Goal: Task Accomplishment & Management: Manage account settings

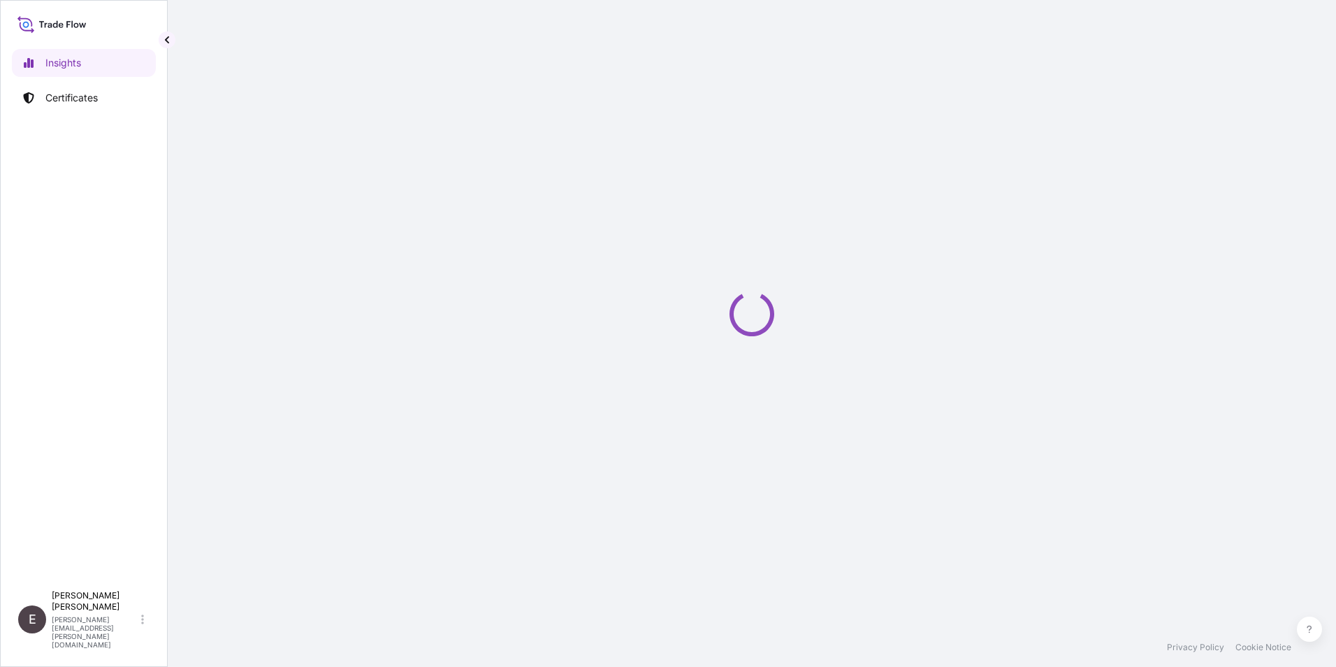
select select "2025"
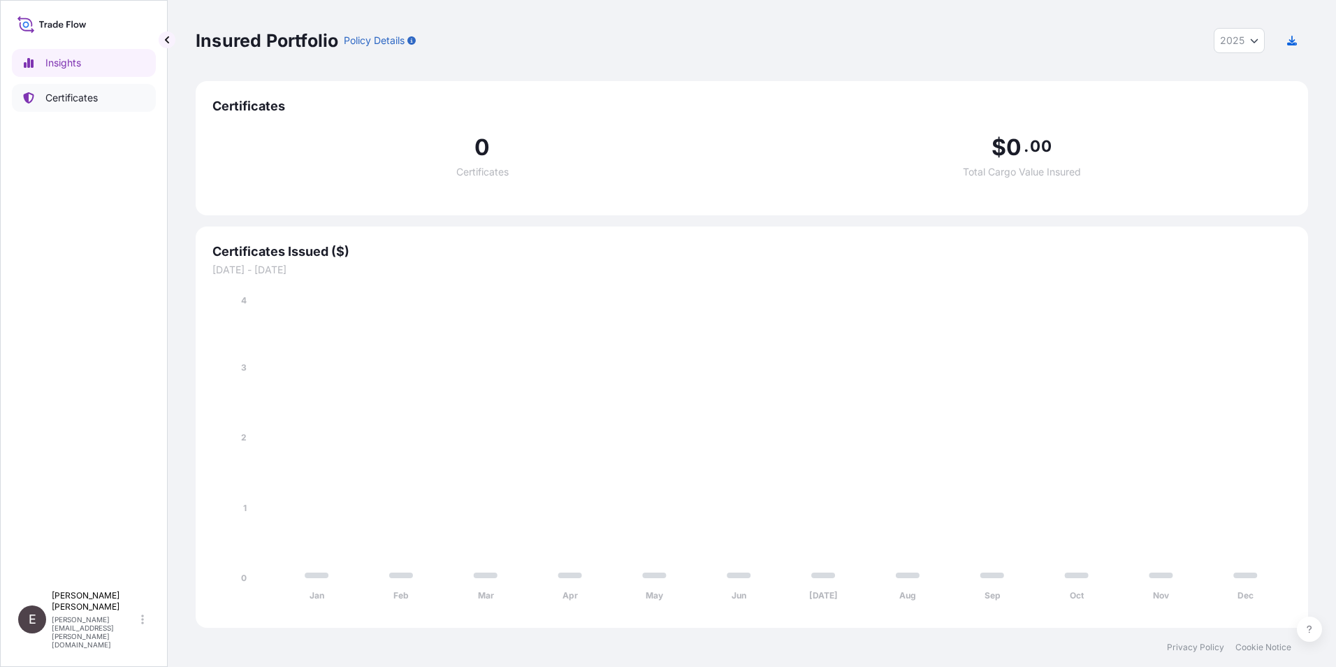
click at [69, 89] on link "Certificates" at bounding box center [84, 98] width 144 height 28
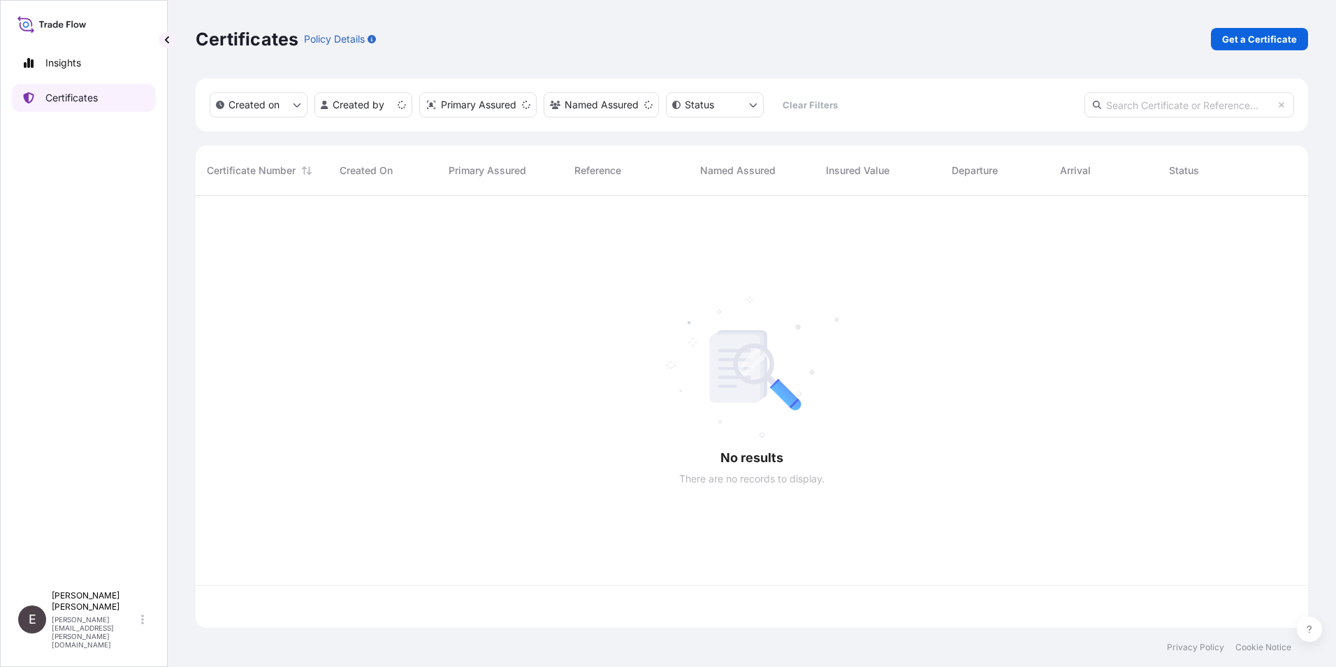
scroll to position [429, 1102]
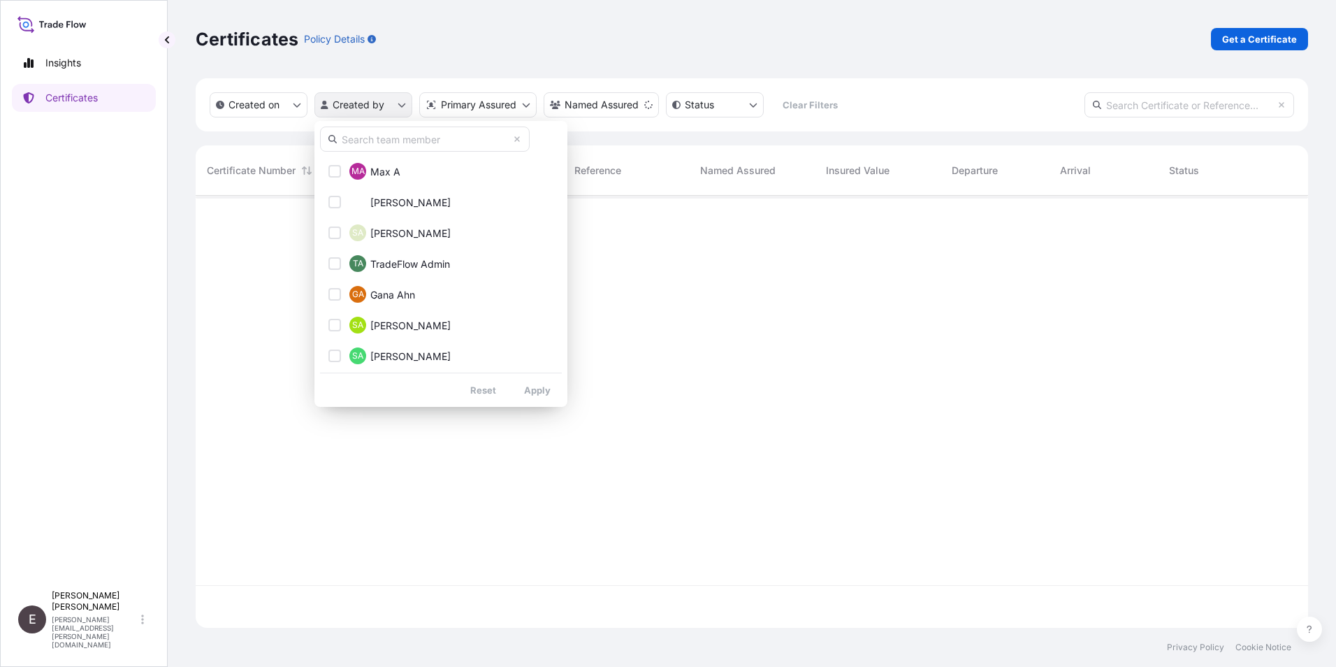
click at [400, 101] on html "Insights Certificates E [PERSON_NAME] [PERSON_NAME][EMAIL_ADDRESS][PERSON_NAME]…" at bounding box center [668, 333] width 1336 height 667
click at [370, 139] on input "text" at bounding box center [425, 139] width 210 height 25
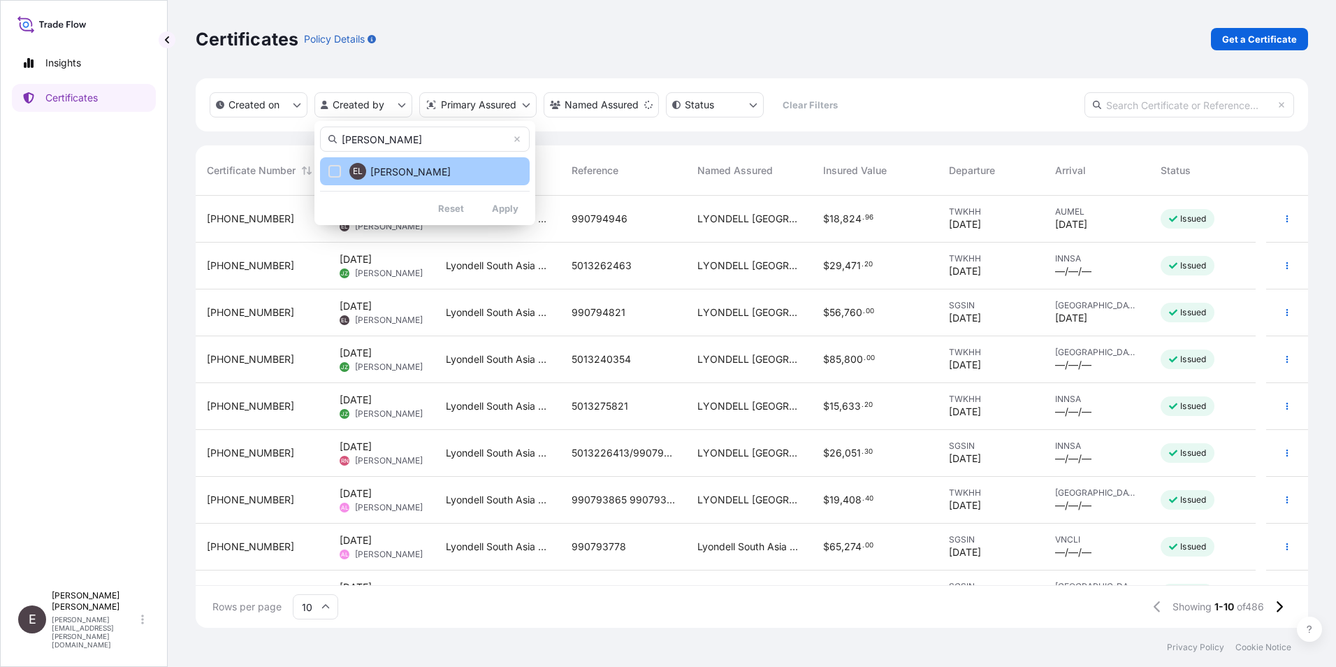
type input "[PERSON_NAME]"
click at [408, 174] on span "[PERSON_NAME]" at bounding box center [410, 172] width 80 height 14
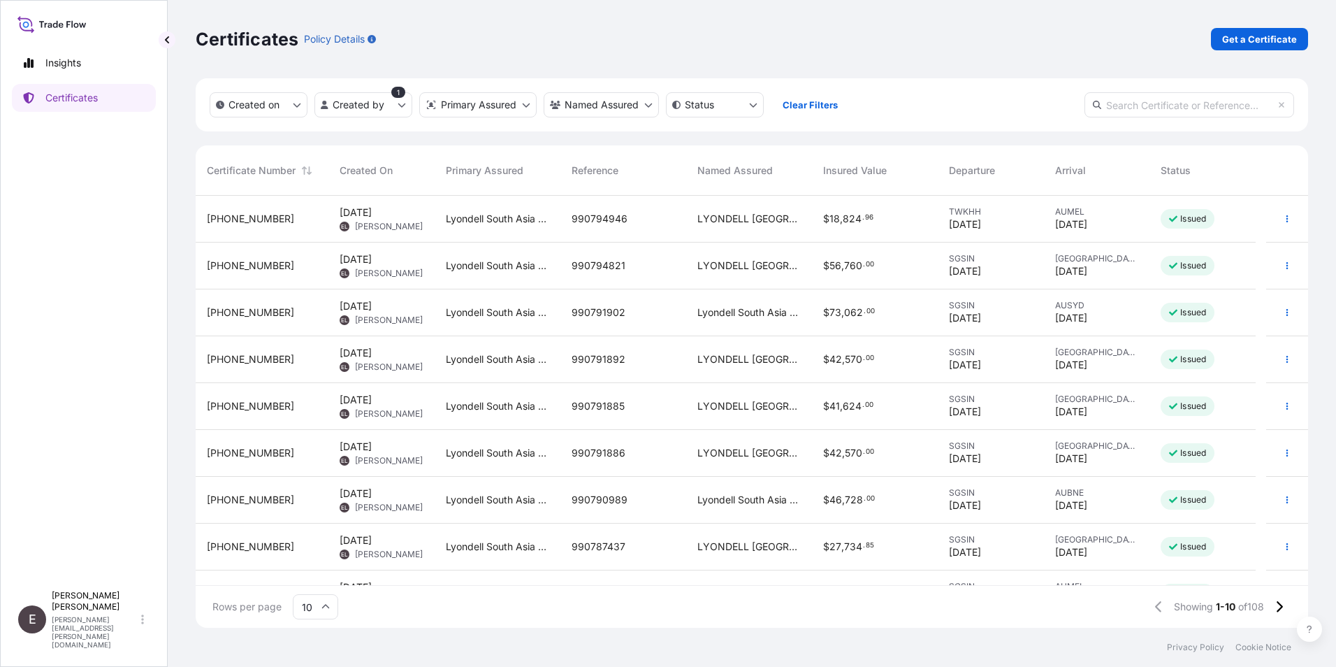
click at [333, 605] on input "10" at bounding box center [315, 606] width 45 height 25
click at [322, 565] on div "50" at bounding box center [315, 568] width 34 height 27
click at [1276, 257] on button "button" at bounding box center [1287, 265] width 22 height 22
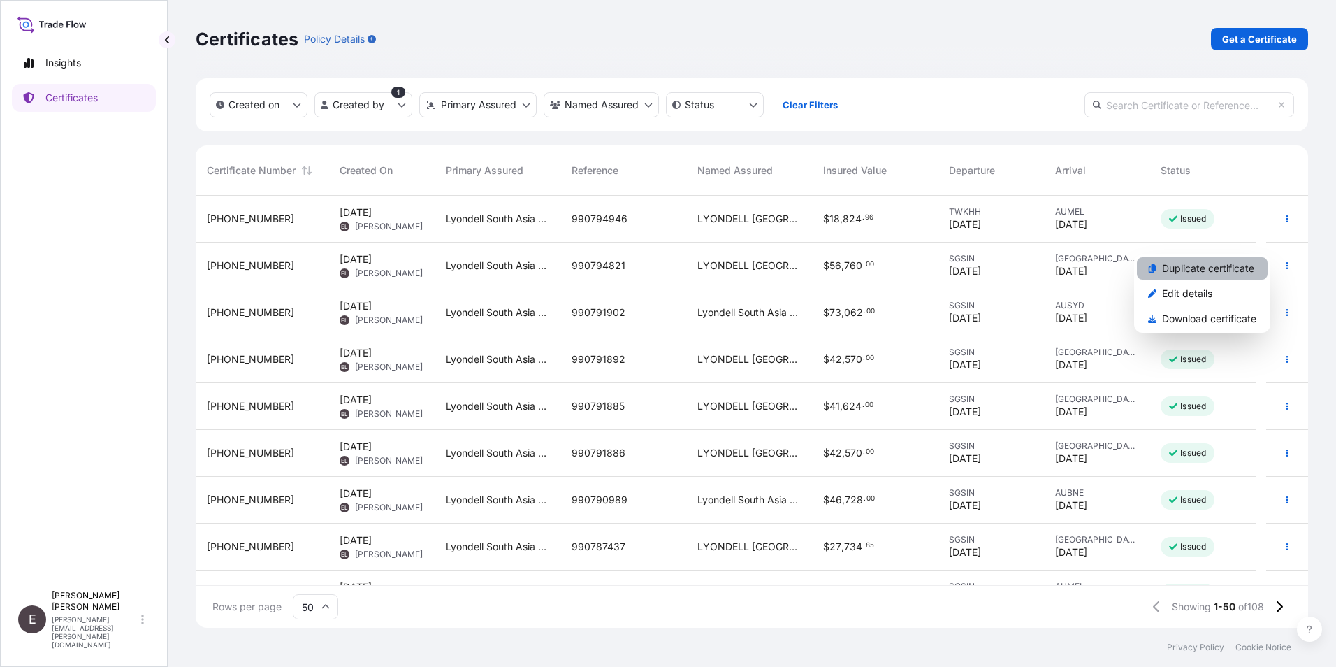
click at [1222, 262] on p "Duplicate certificate" at bounding box center [1208, 268] width 92 height 14
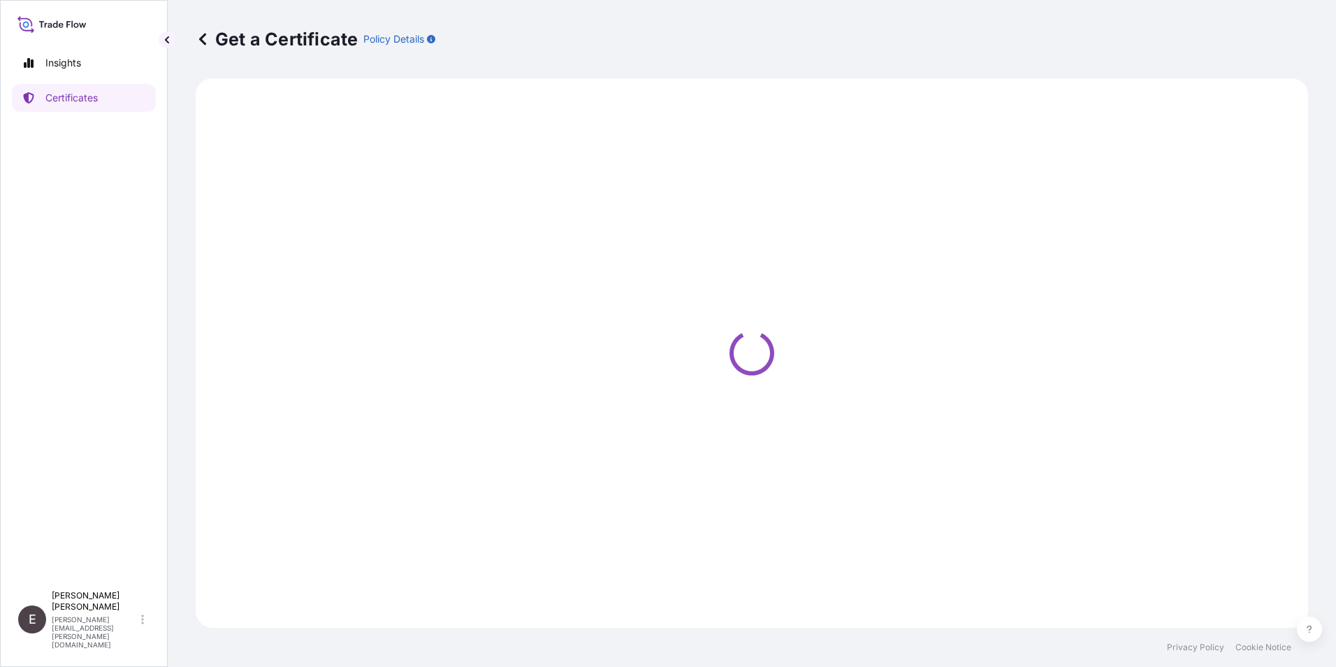
select select "Sea"
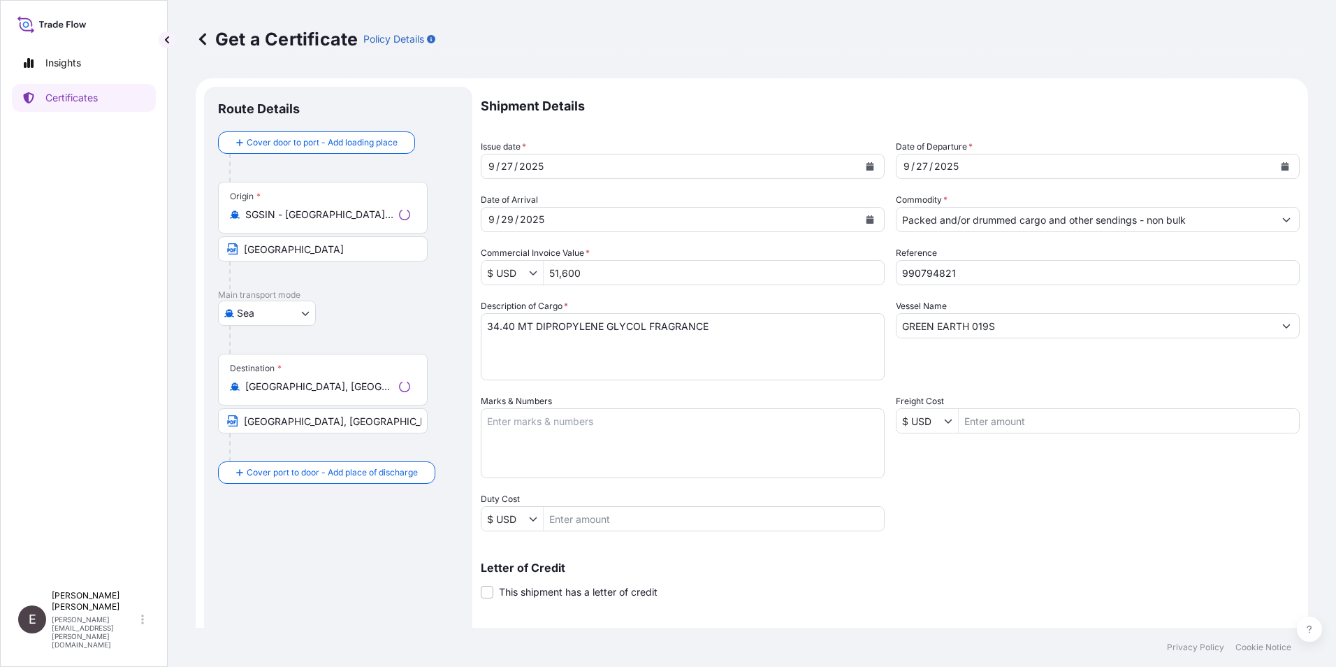
select select "32022"
click at [867, 163] on icon "Calendar" at bounding box center [871, 166] width 8 height 8
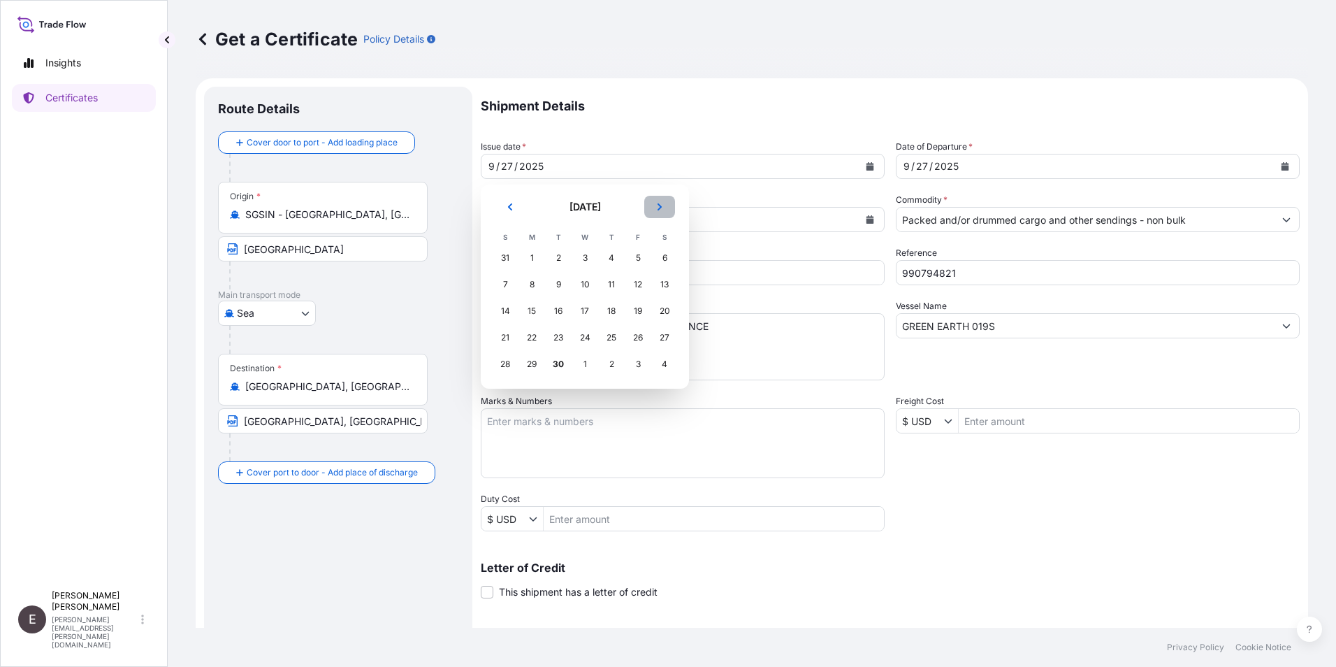
click at [665, 204] on button "Next" at bounding box center [659, 207] width 31 height 22
click at [506, 203] on icon "Previous" at bounding box center [510, 207] width 8 height 8
click at [561, 360] on div "30" at bounding box center [558, 364] width 25 height 25
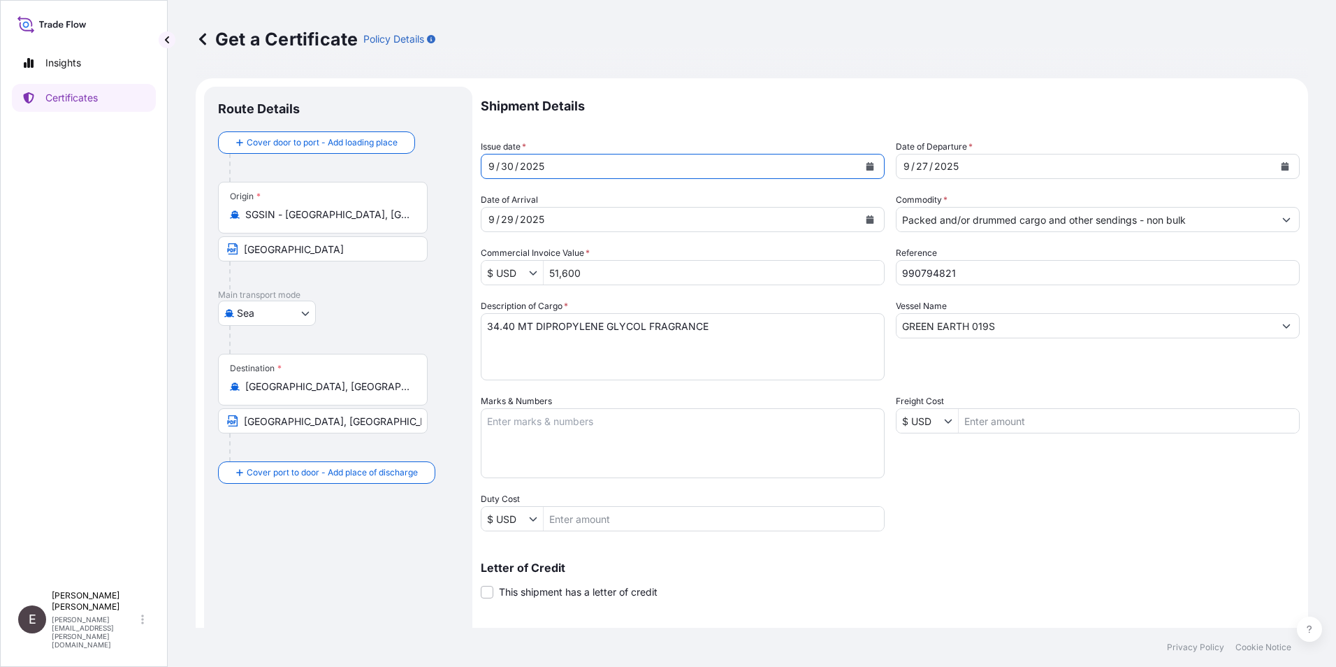
click at [1281, 163] on icon "Calendar" at bounding box center [1285, 166] width 8 height 8
click at [869, 217] on icon "Calendar" at bounding box center [870, 219] width 8 height 8
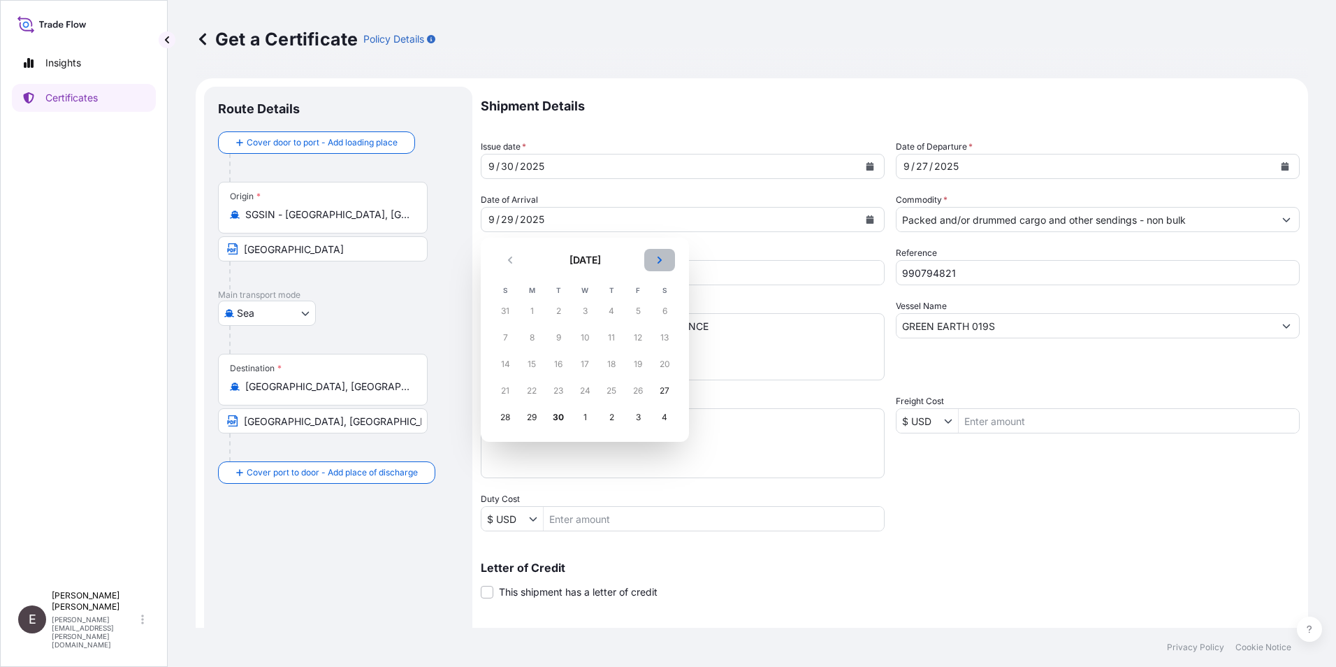
click at [654, 261] on button "Next" at bounding box center [659, 260] width 31 height 22
click at [606, 312] on div "2" at bounding box center [611, 310] width 25 height 25
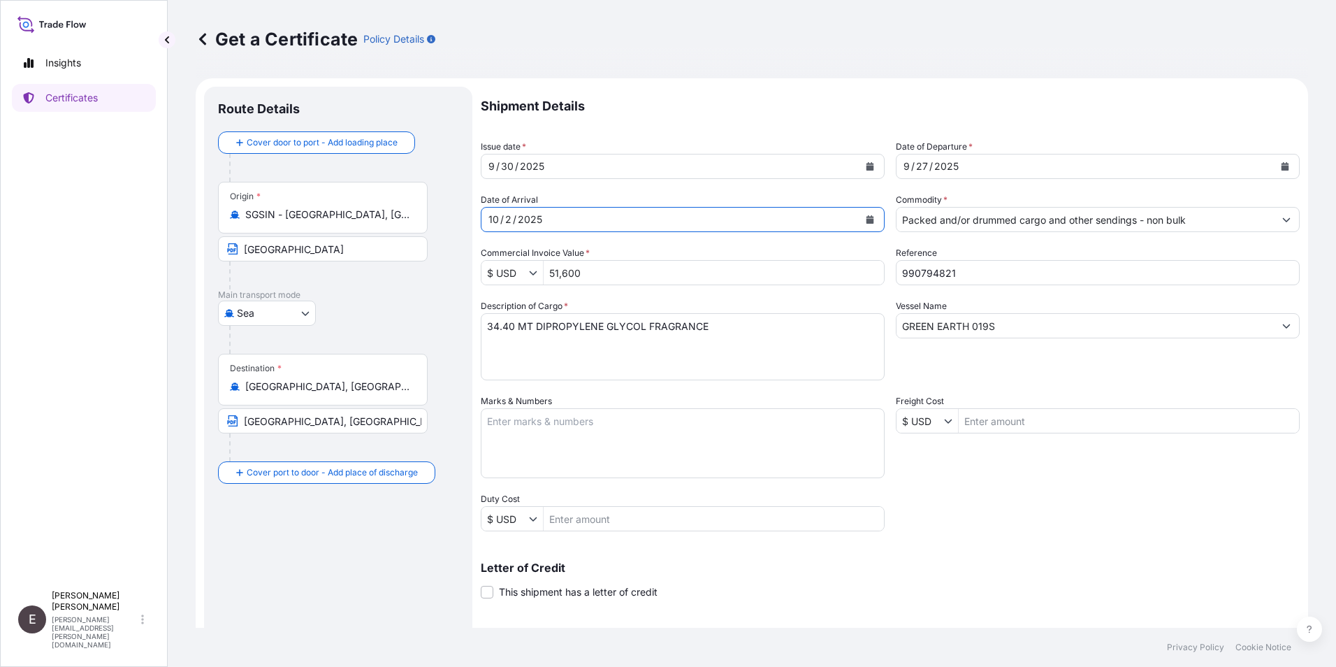
click at [1279, 159] on button "Calendar" at bounding box center [1285, 166] width 22 height 22
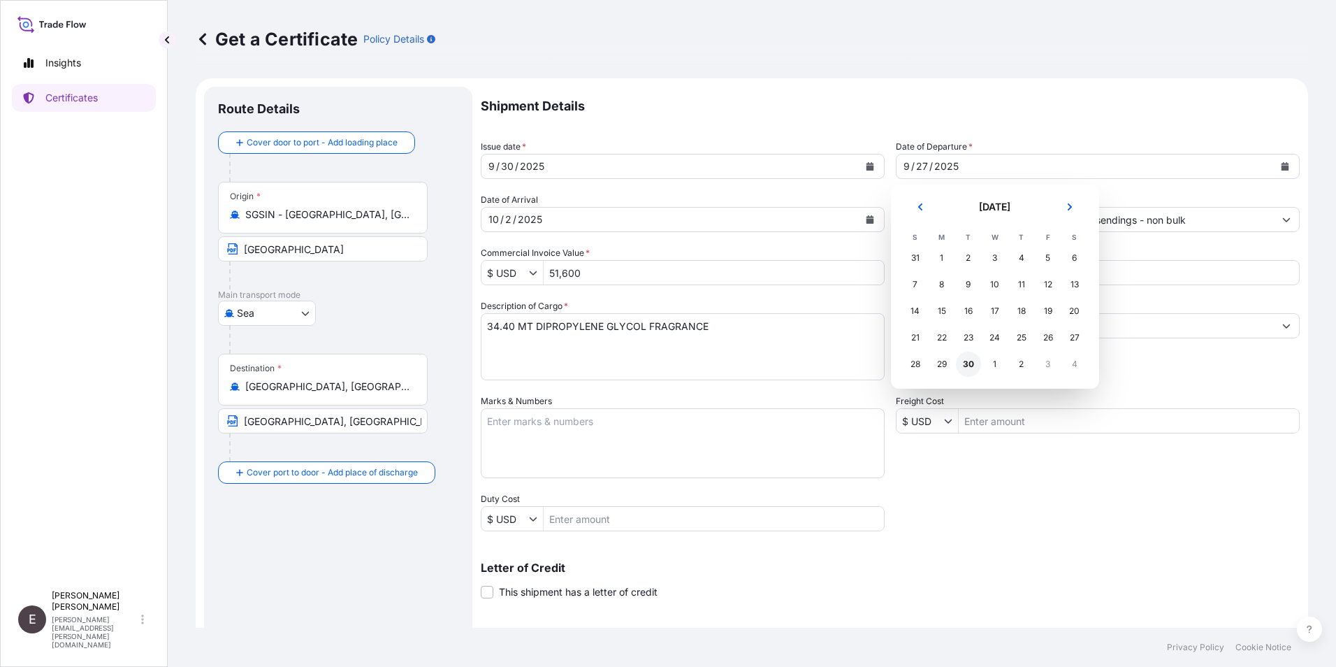
click at [965, 367] on div "30" at bounding box center [968, 364] width 25 height 25
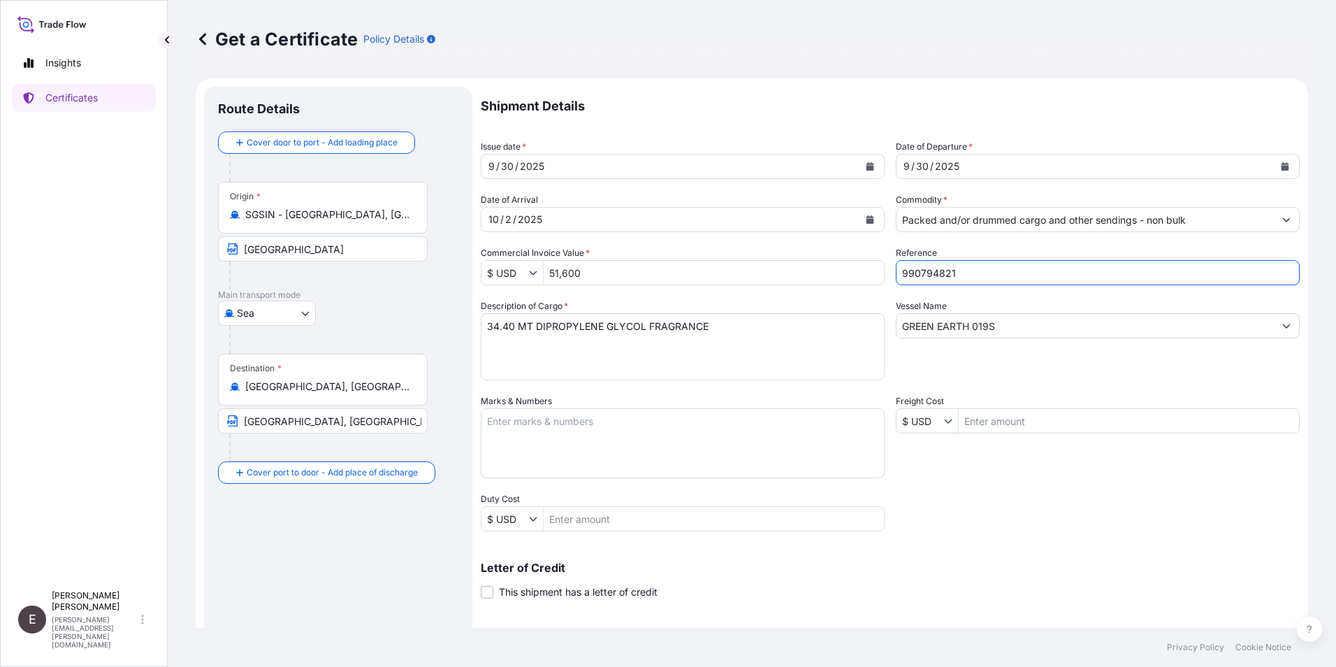
drag, startPoint x: 926, startPoint y: 275, endPoint x: 1030, endPoint y: 277, distance: 104.2
click at [1030, 277] on input "990794821" at bounding box center [1098, 272] width 404 height 25
type input "990795808"
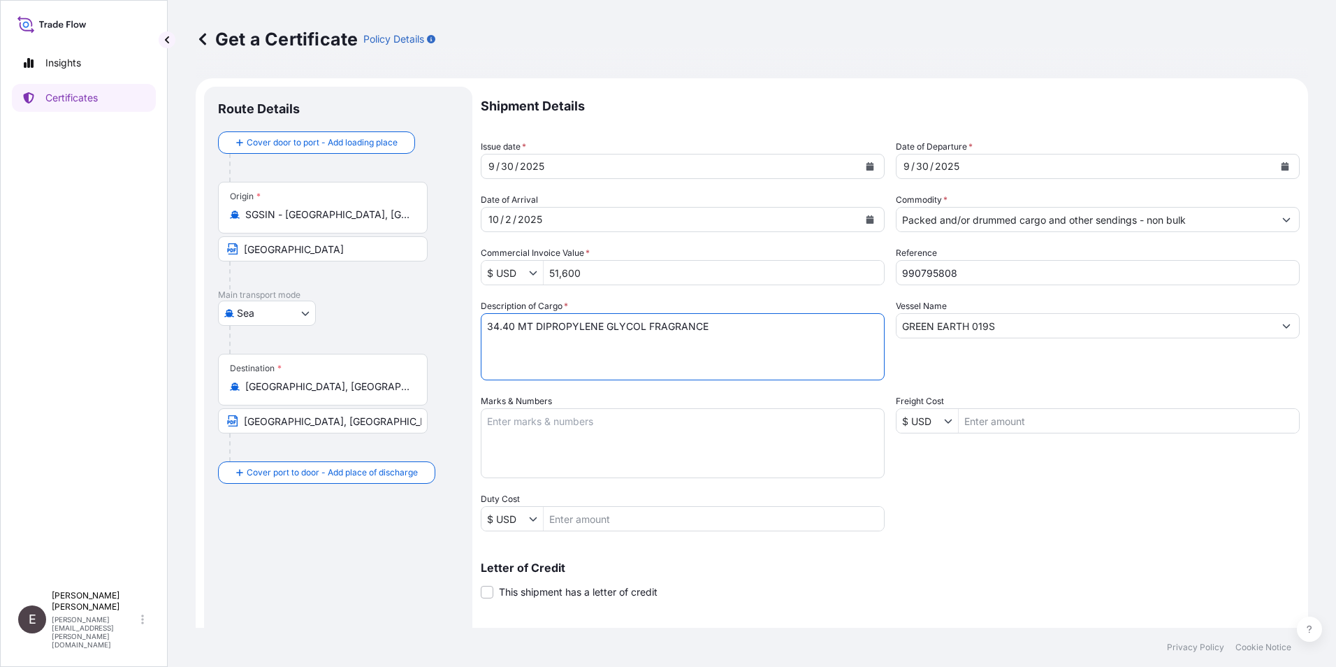
click at [535, 324] on textarea "34.40 MT DIPROPYLENE GLYCOL FRAGRANCE" at bounding box center [683, 346] width 404 height 67
type textarea "34.40 MT PROPYLENE GLYCOL USP/EP"
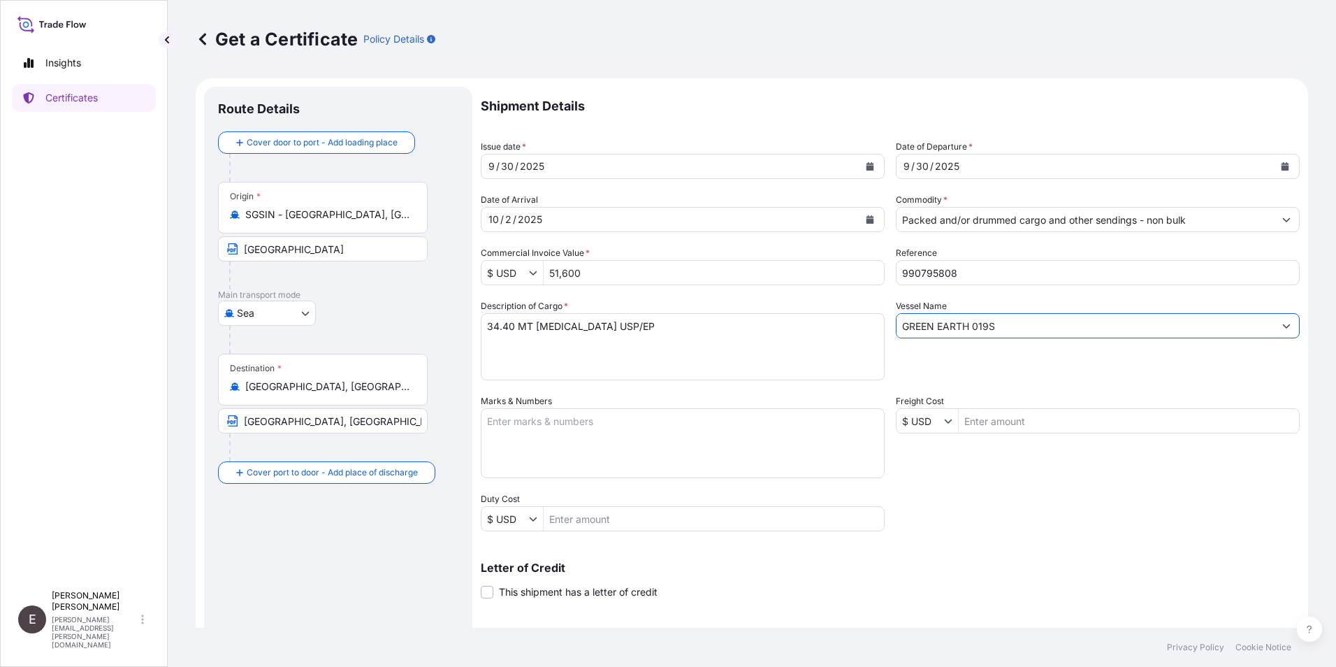
drag, startPoint x: 1019, startPoint y: 331, endPoint x: 779, endPoint y: 317, distance: 240.2
click at [779, 317] on div "Shipment Details Issue date * 9 / 30 / 2025 Date of Departure * 9 / 30 / 2025 D…" at bounding box center [890, 420] width 819 height 666
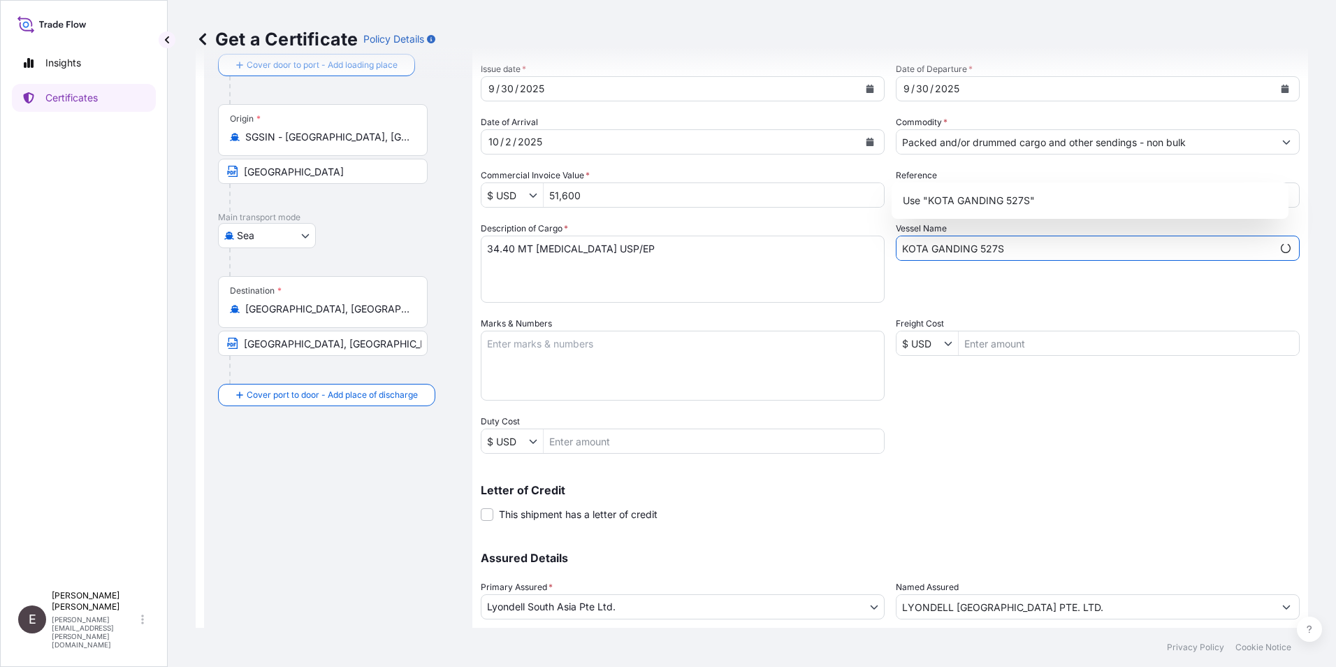
scroll to position [173, 0]
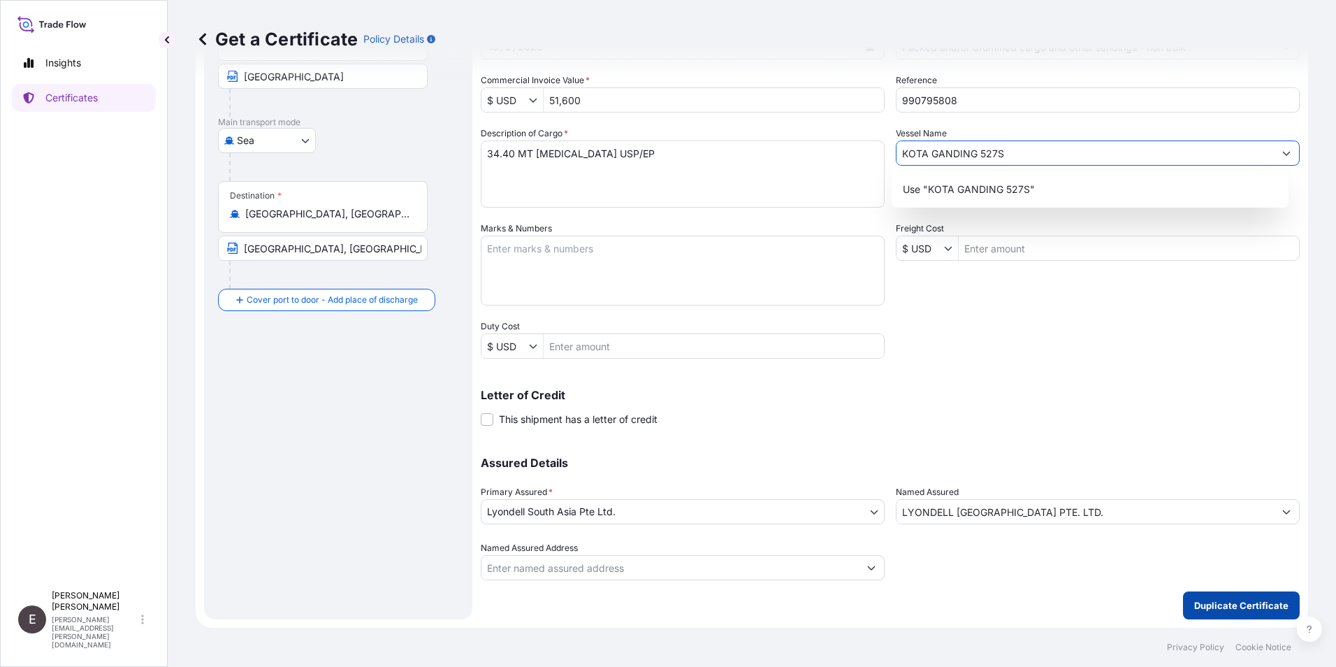
type input "KOTA GANDING 527S"
click at [1249, 596] on button "Duplicate Certificate" at bounding box center [1241, 605] width 117 height 28
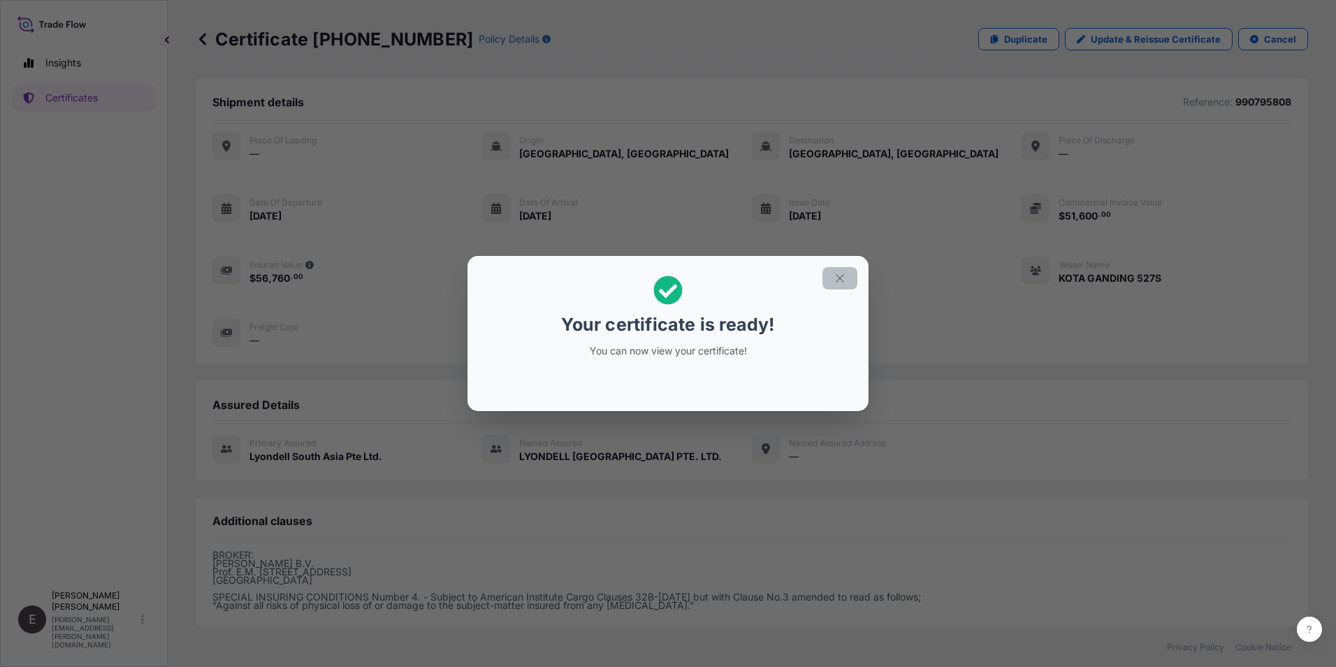
click at [844, 277] on icon "button" at bounding box center [840, 278] width 13 height 13
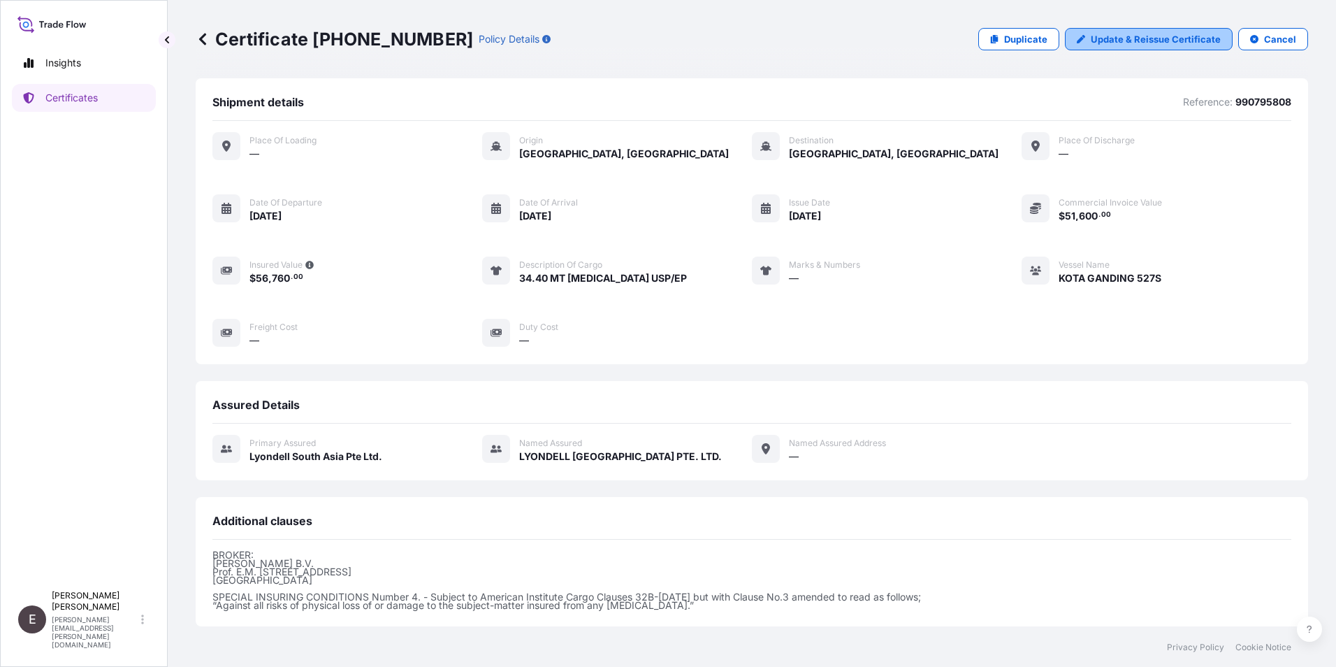
click at [1116, 43] on p "Update & Reissue Certificate" at bounding box center [1156, 39] width 130 height 14
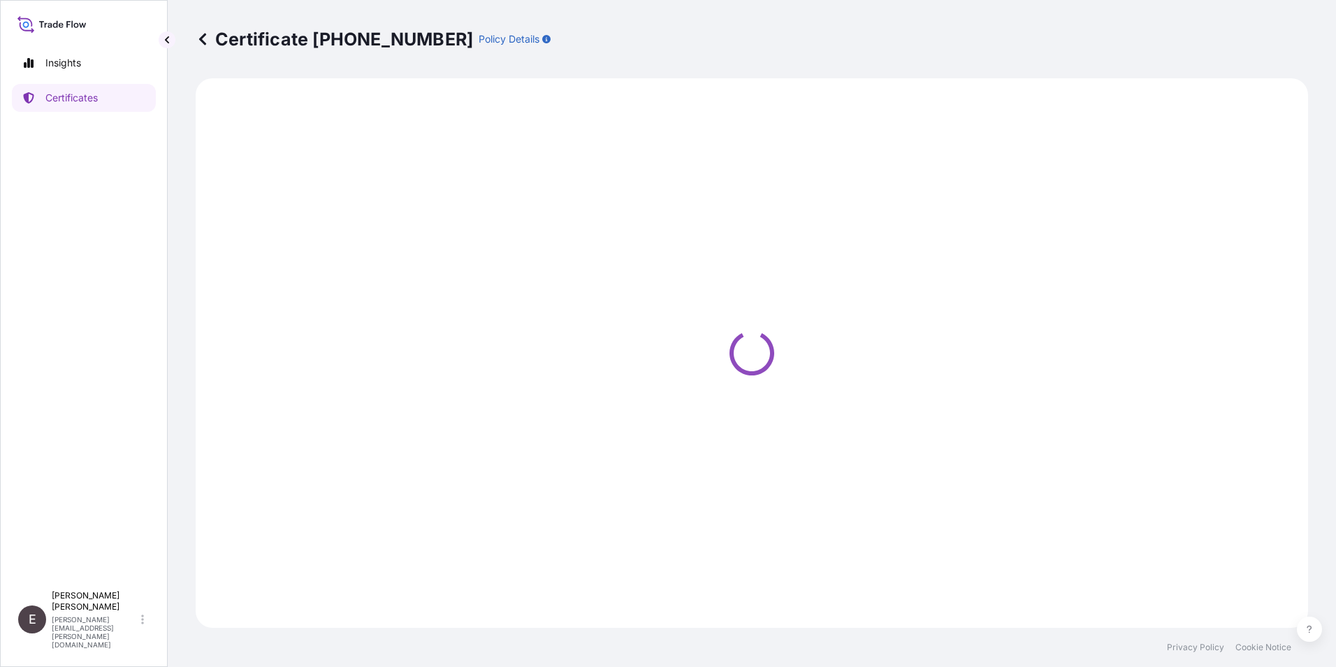
select select "Sea"
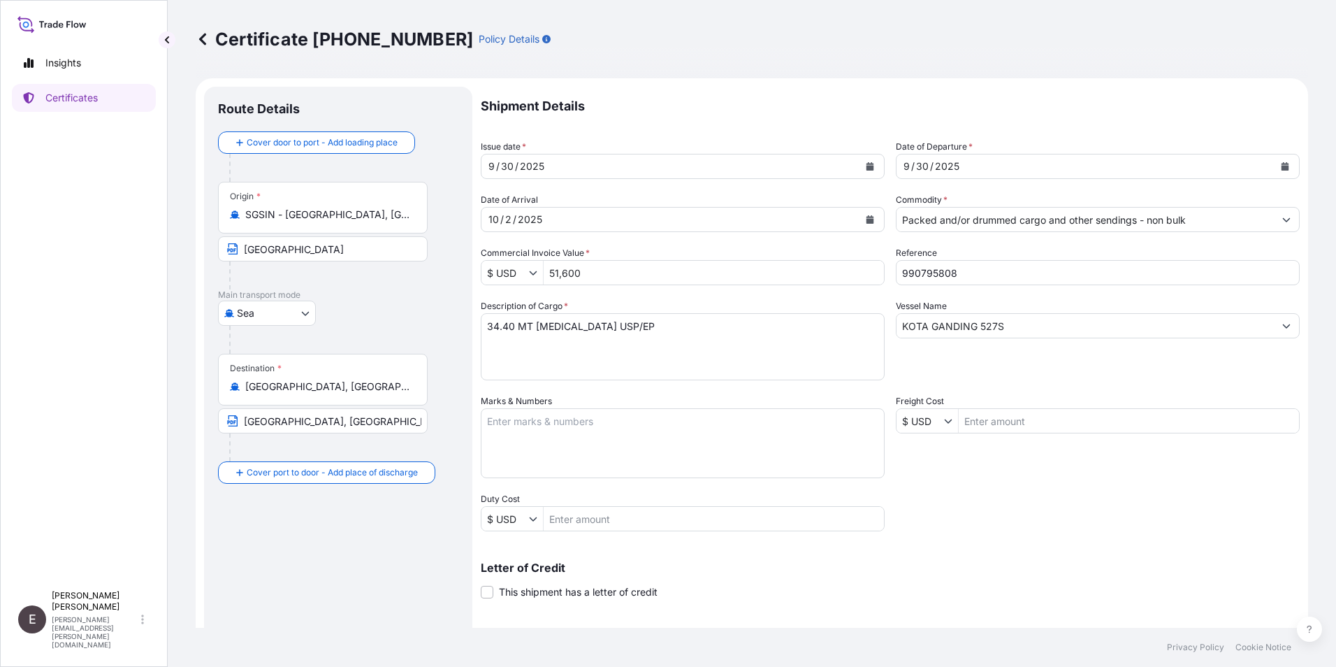
select select "32022"
drag, startPoint x: 612, startPoint y: 270, endPoint x: 510, endPoint y: 271, distance: 102.1
click at [510, 271] on div "$ USD 51,600" at bounding box center [683, 272] width 404 height 25
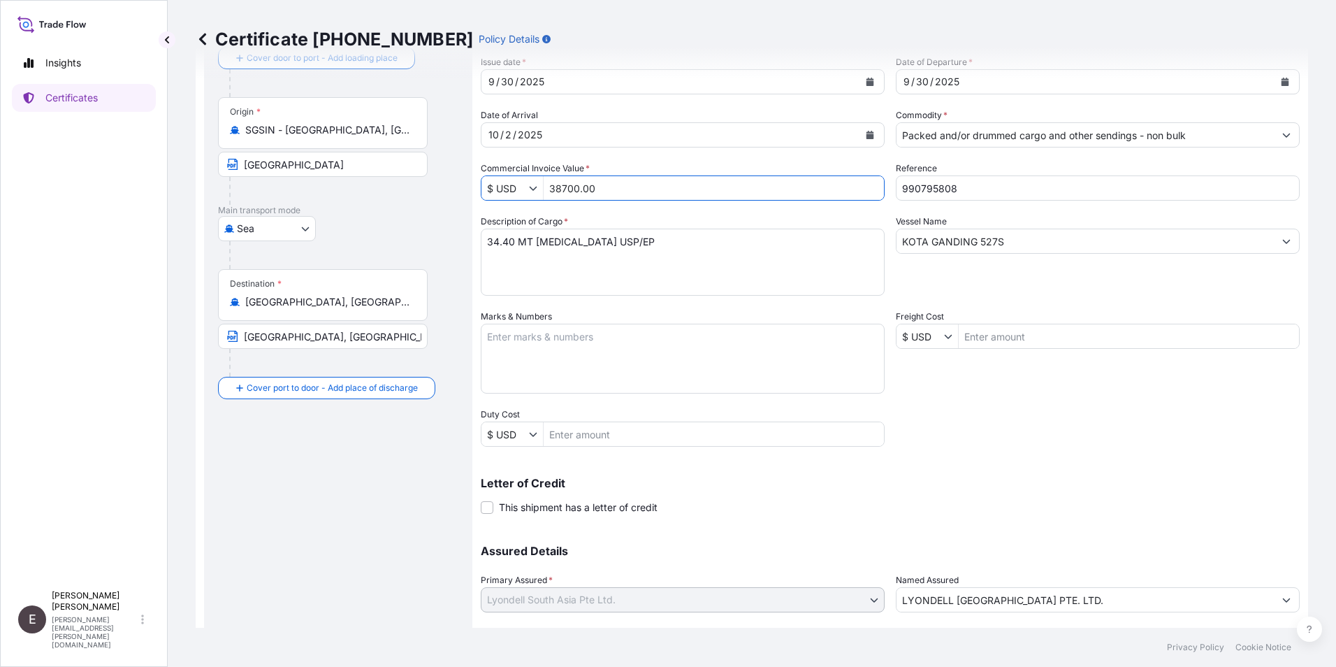
scroll to position [173, 0]
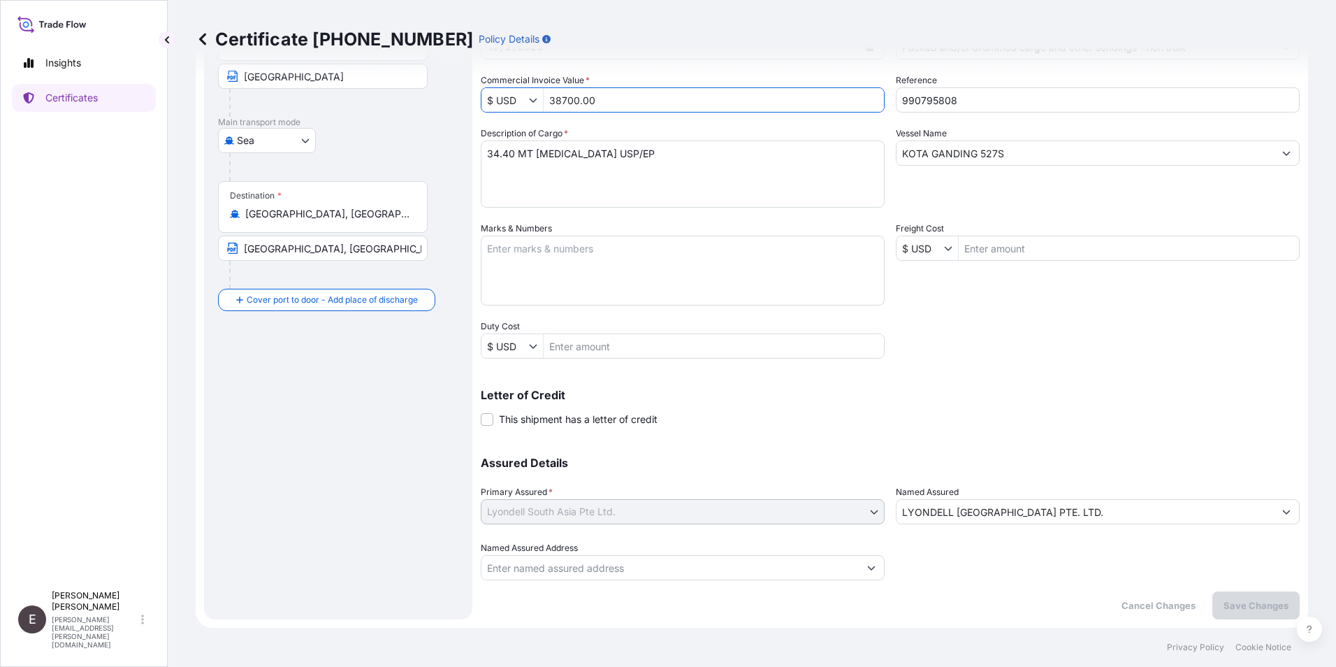
type input "38,700"
click at [953, 344] on div "Shipment Details Issue date * 9 / 30 / 2025 Date of Departure * 9 / 30 / 2025 D…" at bounding box center [890, 247] width 819 height 666
click at [1224, 602] on p "Save Changes" at bounding box center [1256, 605] width 65 height 14
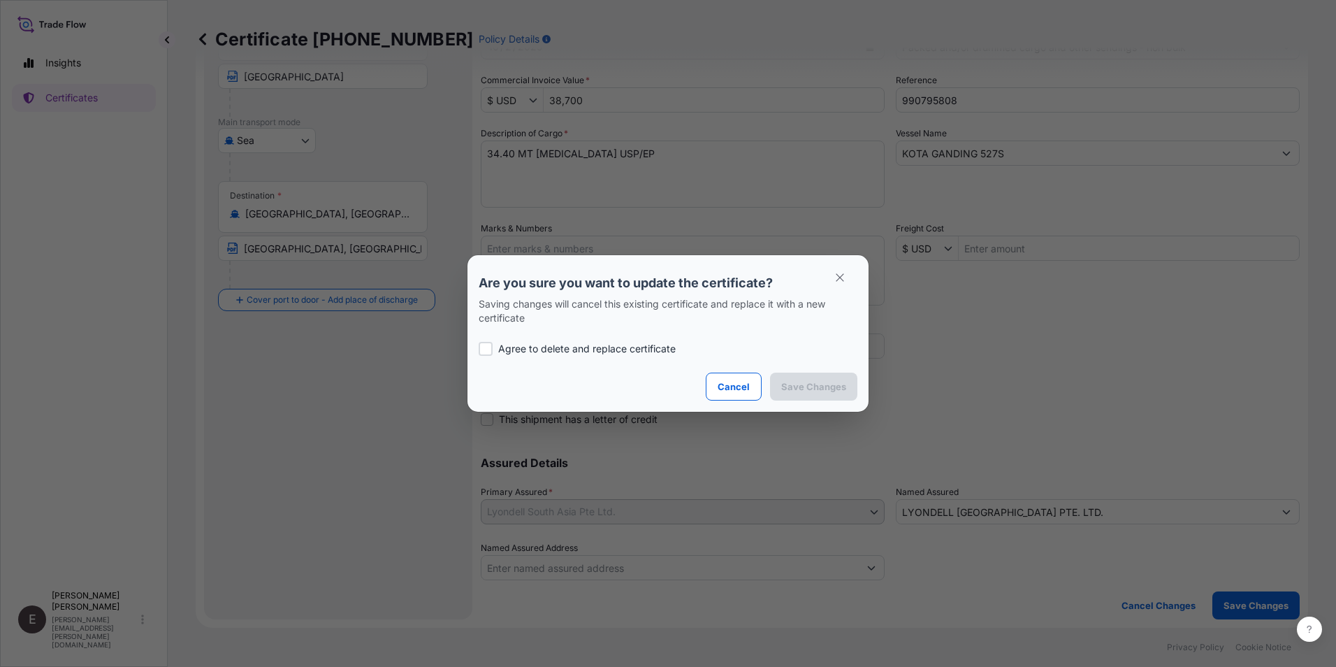
click at [563, 344] on p "Agree to delete and replace certificate" at bounding box center [587, 349] width 178 height 14
checkbox input "true"
click at [822, 390] on p "Save Changes" at bounding box center [813, 387] width 65 height 14
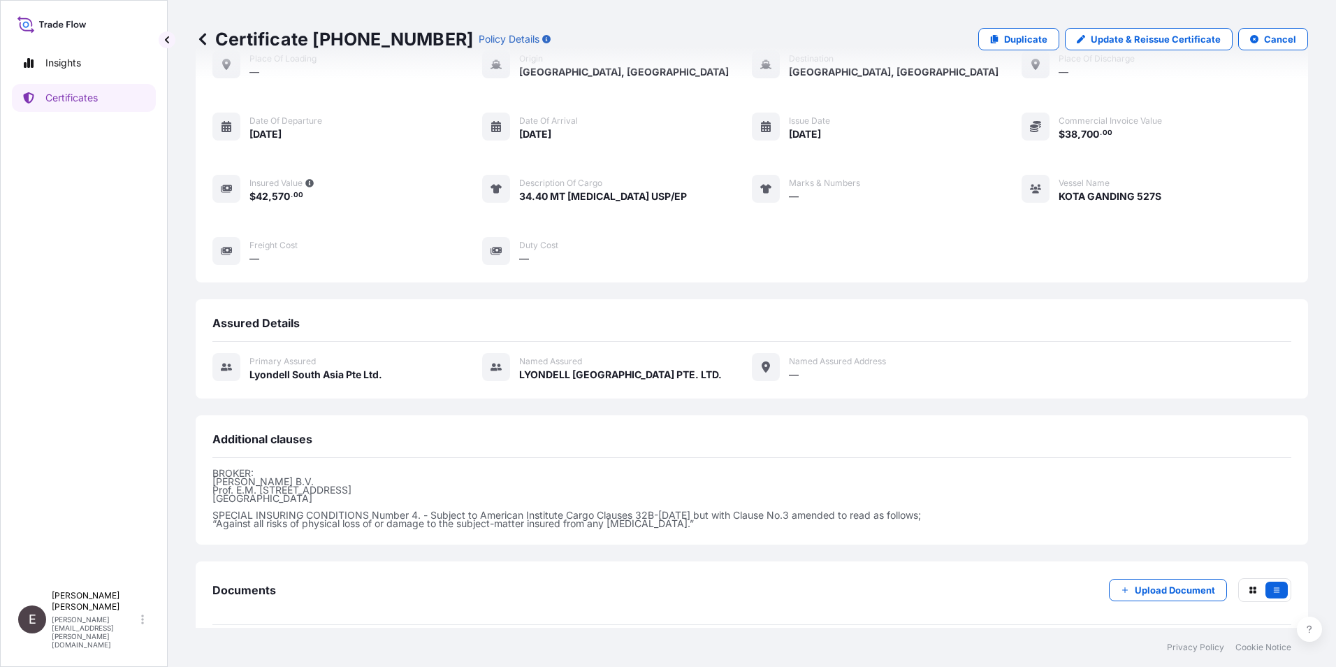
scroll to position [146, 0]
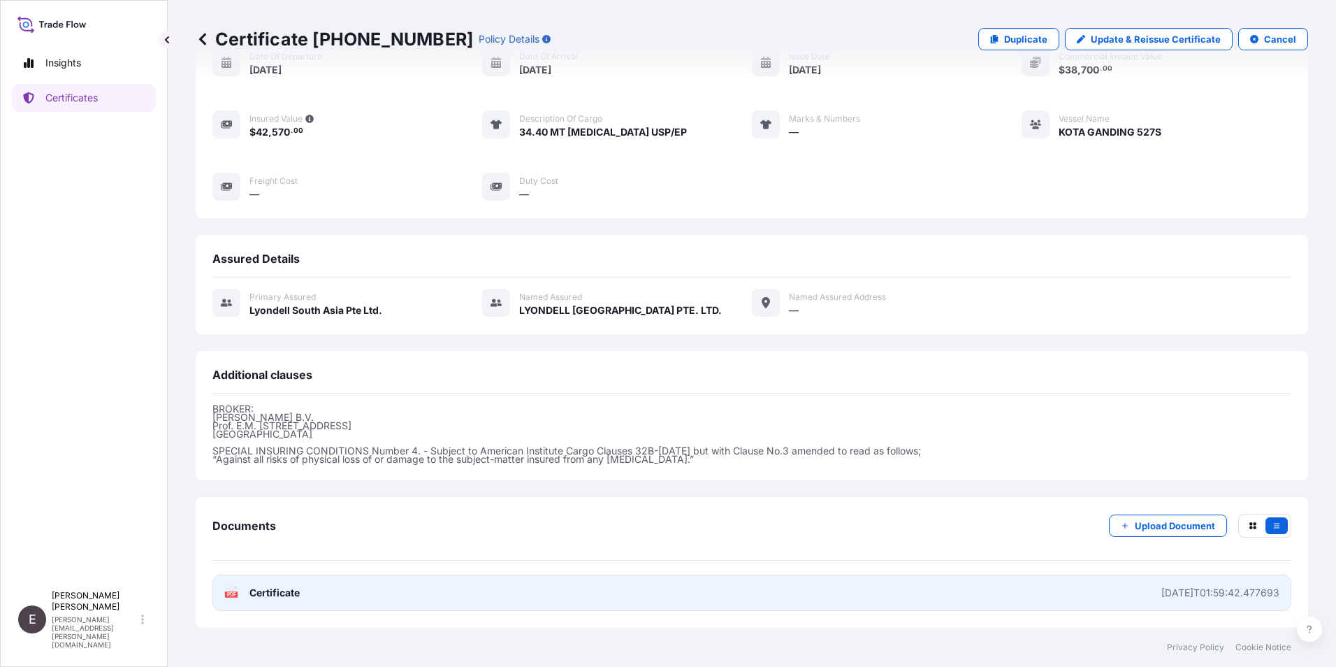
click at [287, 588] on span "Certificate" at bounding box center [275, 593] width 50 height 14
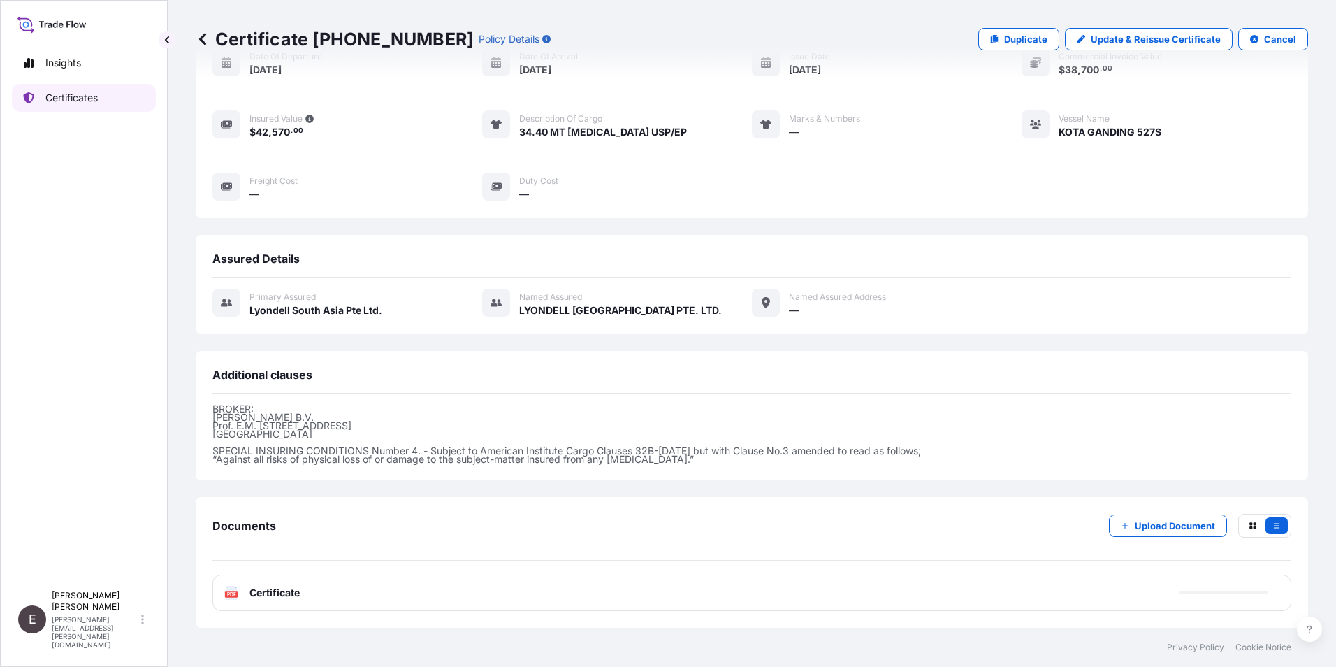
click at [19, 85] on link "Certificates" at bounding box center [84, 98] width 144 height 28
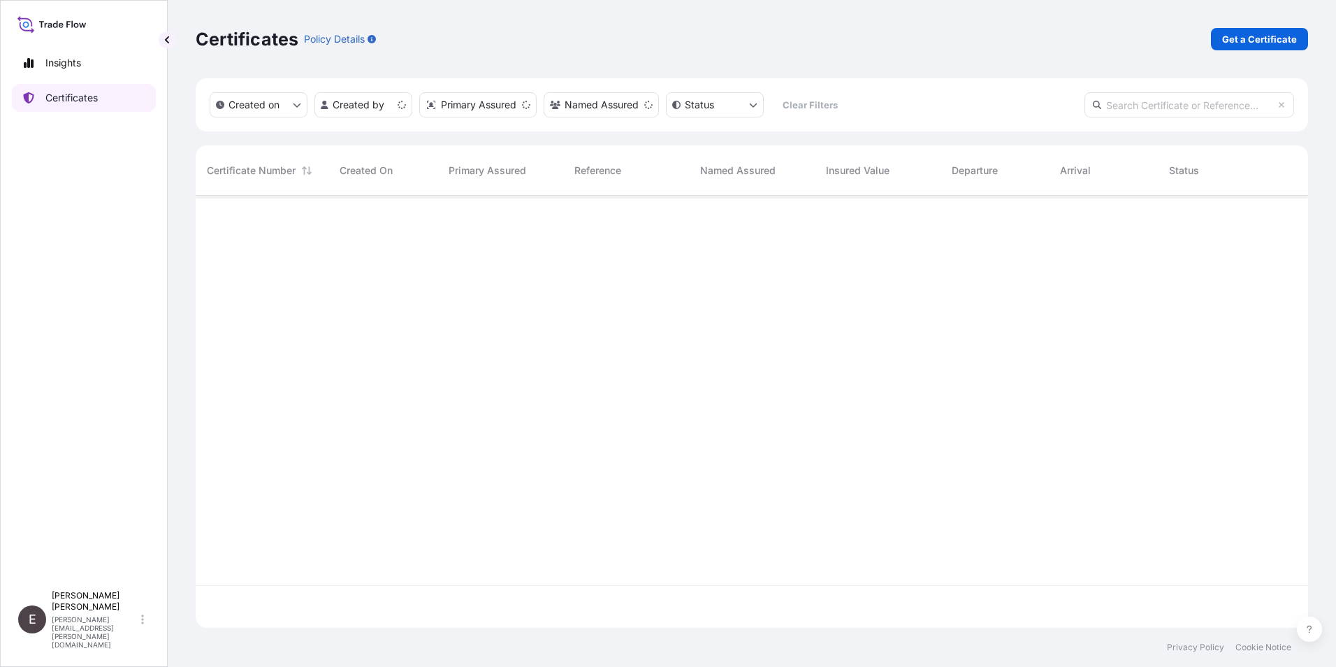
scroll to position [429, 1102]
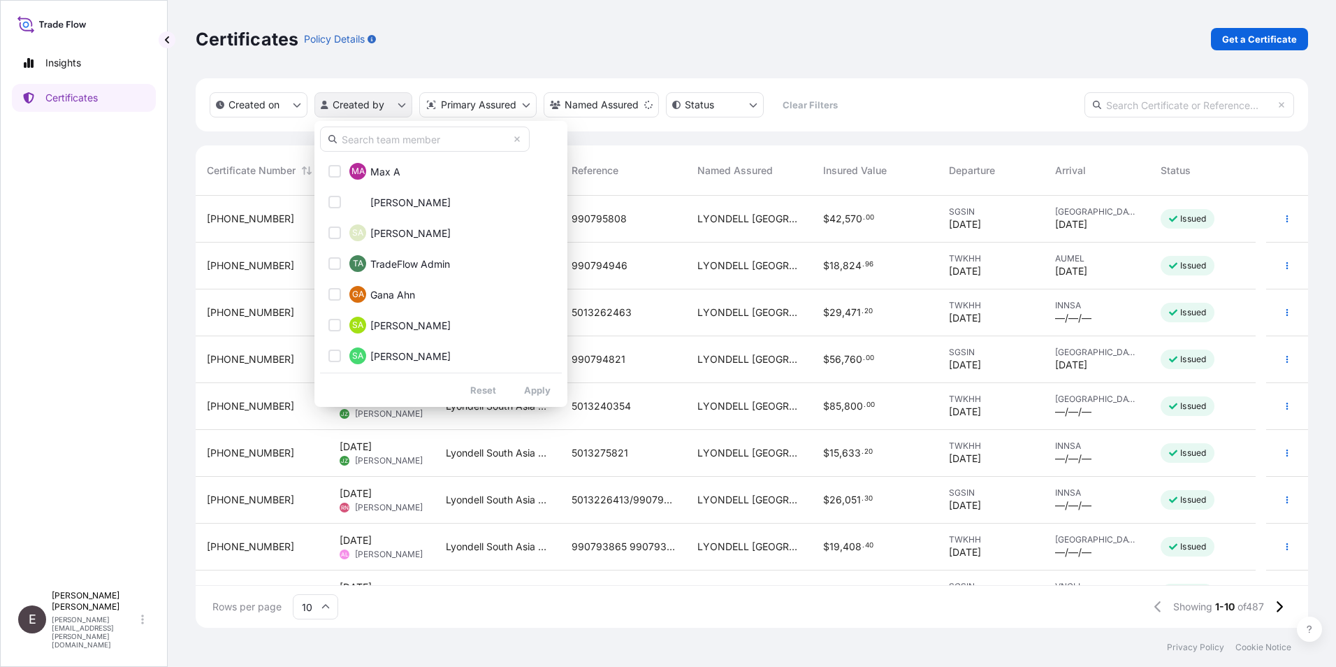
click at [361, 101] on html "Insights Certificates E Eunice Lau eunice.lau@lyondellbasell.com Certificates P…" at bounding box center [668, 333] width 1336 height 667
click at [394, 140] on input "text" at bounding box center [425, 139] width 210 height 25
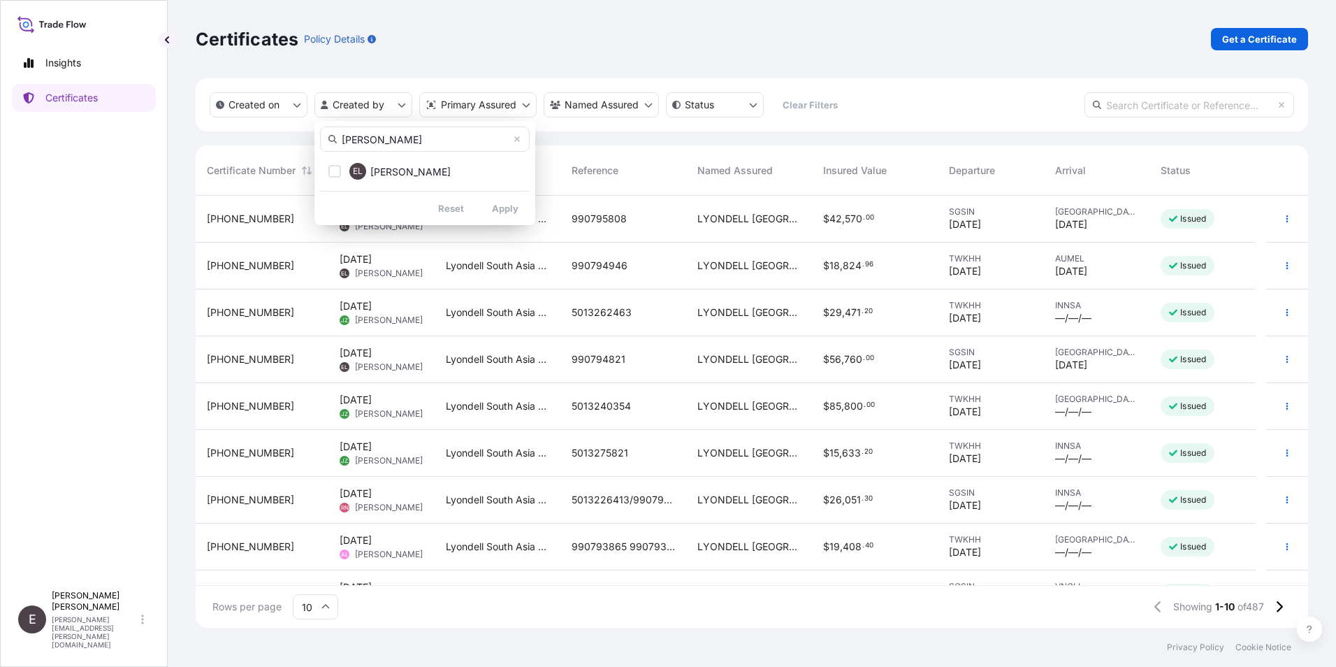
type input "EUNICE"
click at [500, 185] on div "EUNICE EL Eunice Lau Reset Apply" at bounding box center [425, 173] width 221 height 104
click at [374, 173] on span "Eunice Lau" at bounding box center [410, 172] width 80 height 14
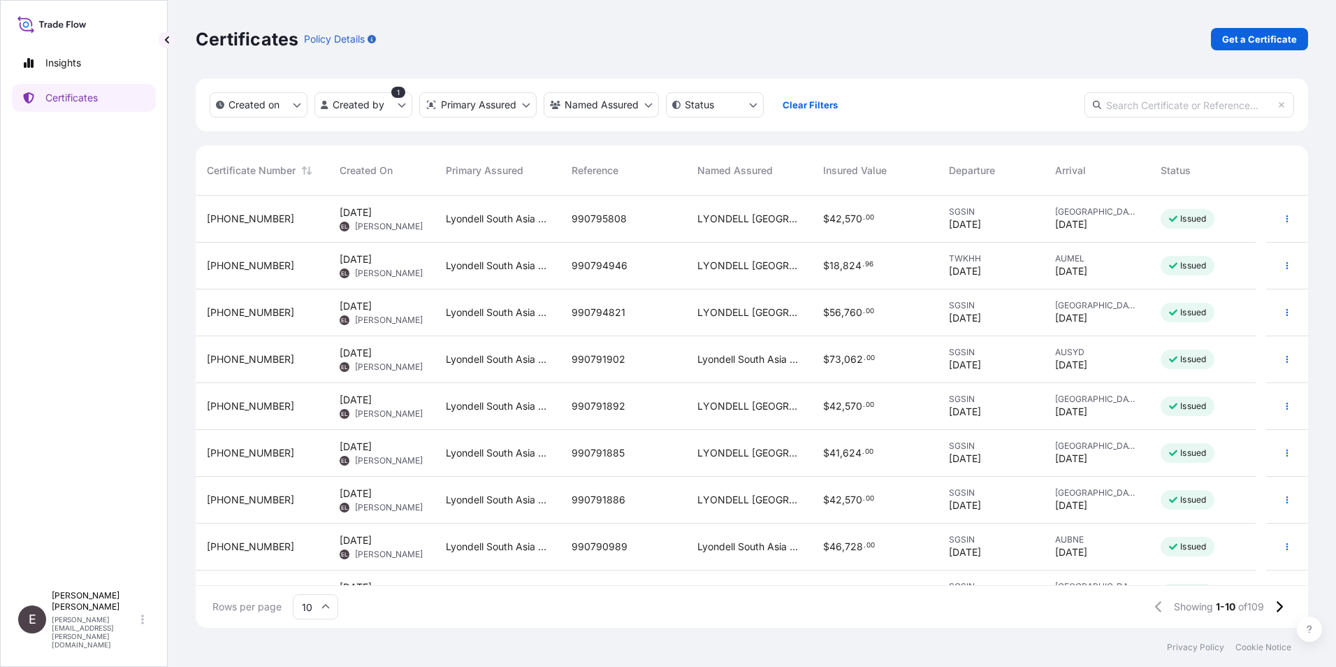
click at [331, 605] on input "10" at bounding box center [315, 606] width 45 height 25
drag, startPoint x: 325, startPoint y: 563, endPoint x: 323, endPoint y: 554, distance: 9.3
click at [325, 562] on div "50" at bounding box center [315, 568] width 34 height 27
click at [1276, 356] on button "button" at bounding box center [1287, 359] width 22 height 22
click at [1234, 357] on p "Duplicate certificate" at bounding box center [1208, 362] width 92 height 14
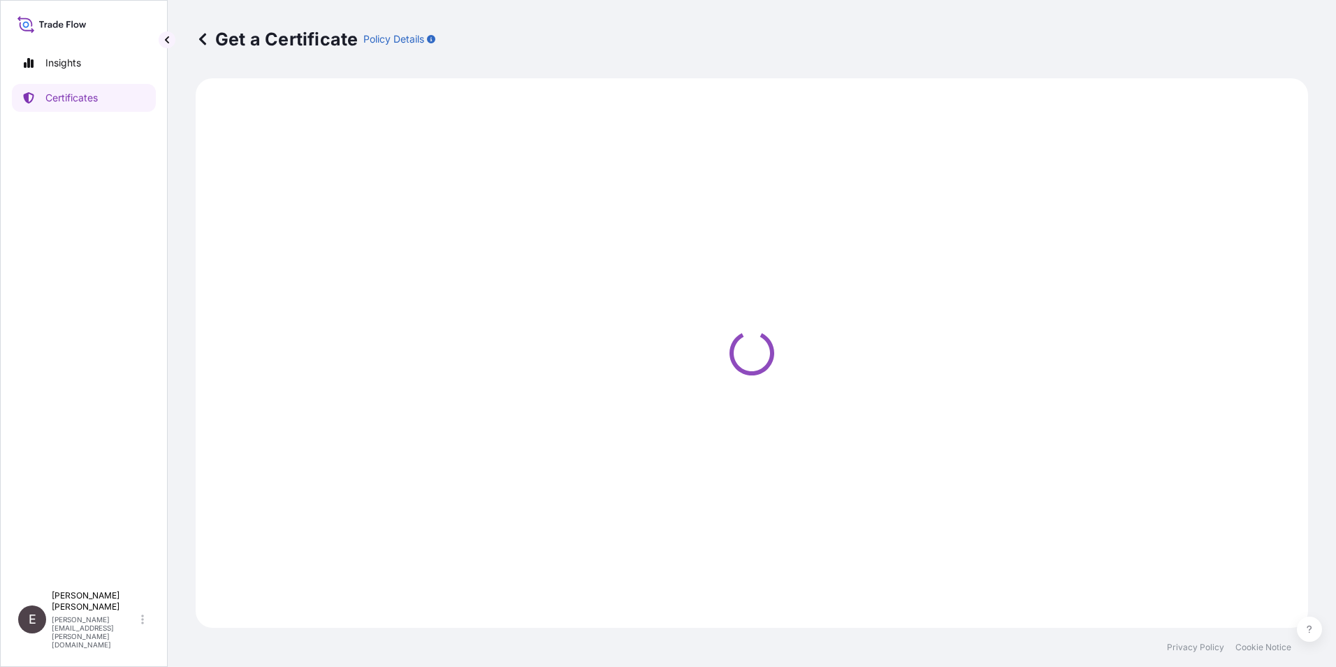
select select "Road / Inland"
select select "Sea"
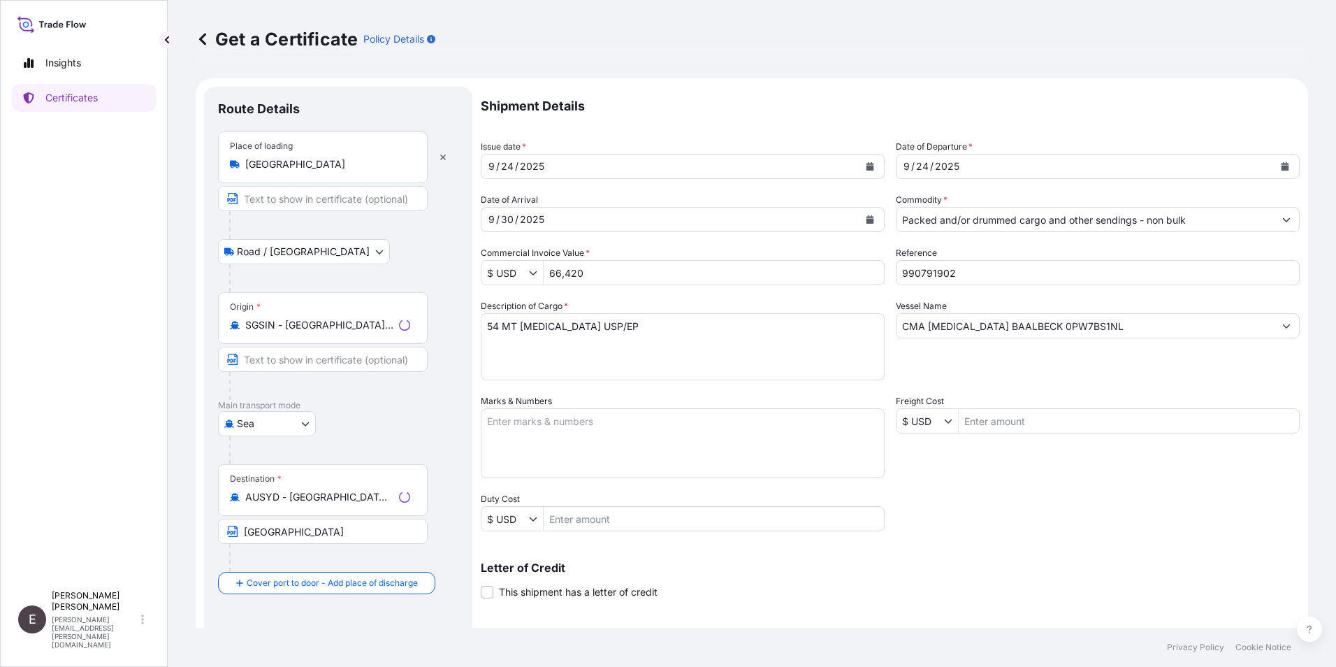
select select "32022"
click at [859, 159] on button "Calendar" at bounding box center [870, 166] width 22 height 22
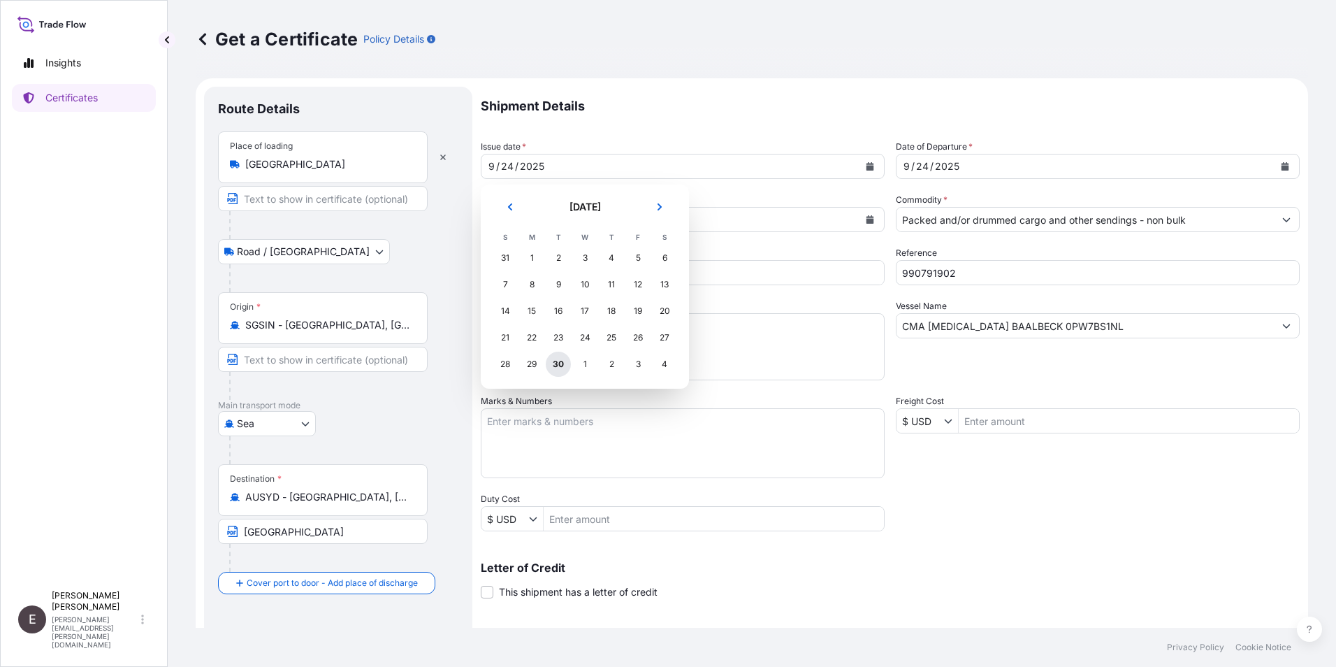
click at [555, 361] on div "30" at bounding box center [558, 364] width 25 height 25
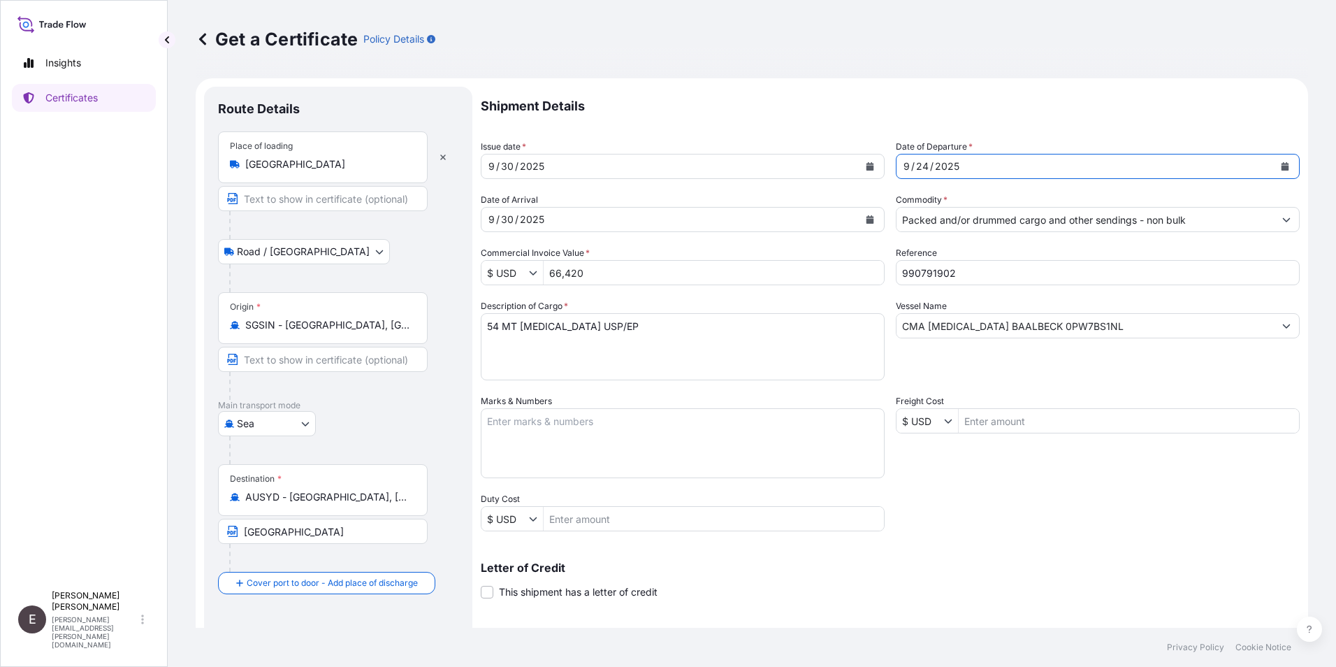
click at [1277, 157] on button "Calendar" at bounding box center [1285, 166] width 22 height 22
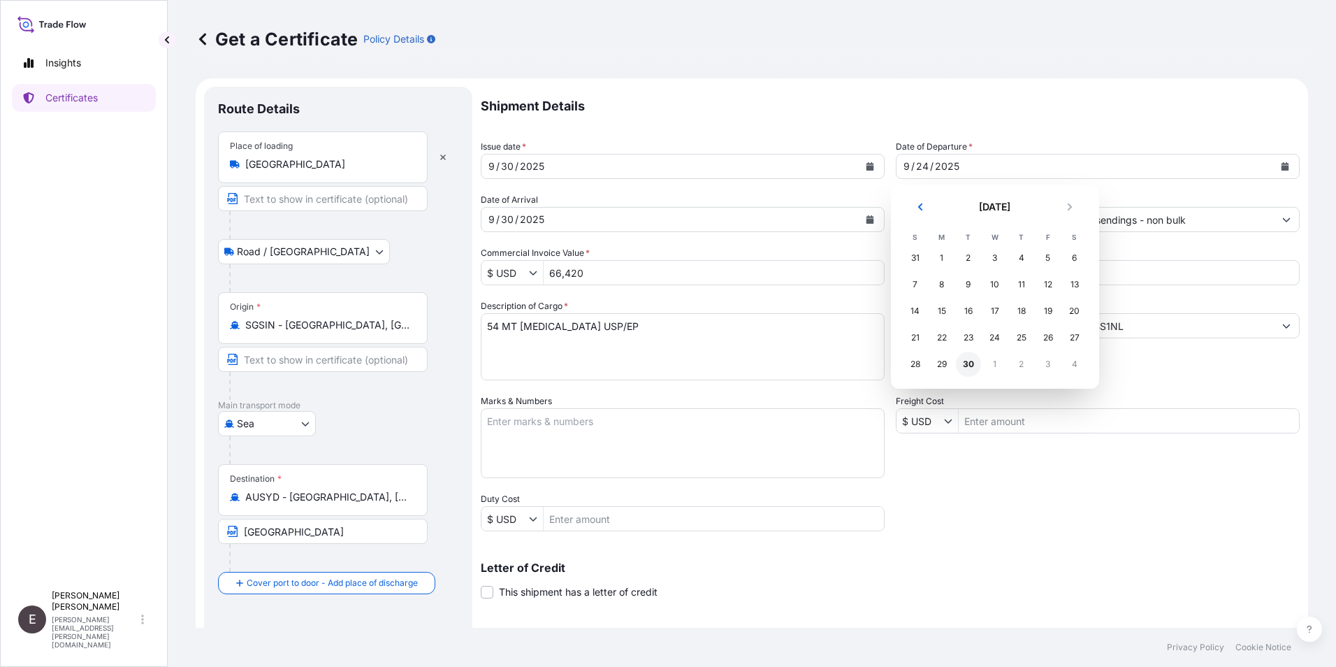
click at [964, 363] on div "30" at bounding box center [968, 364] width 25 height 25
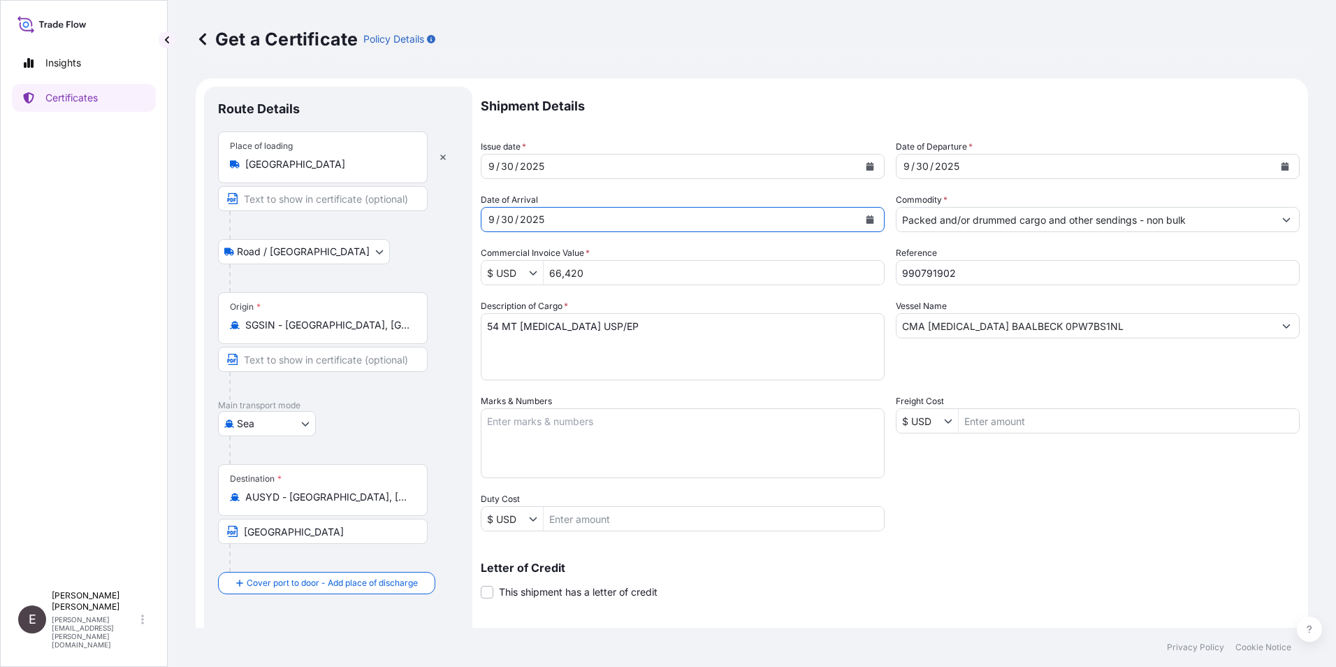
click at [867, 221] on icon "Calendar" at bounding box center [871, 219] width 8 height 8
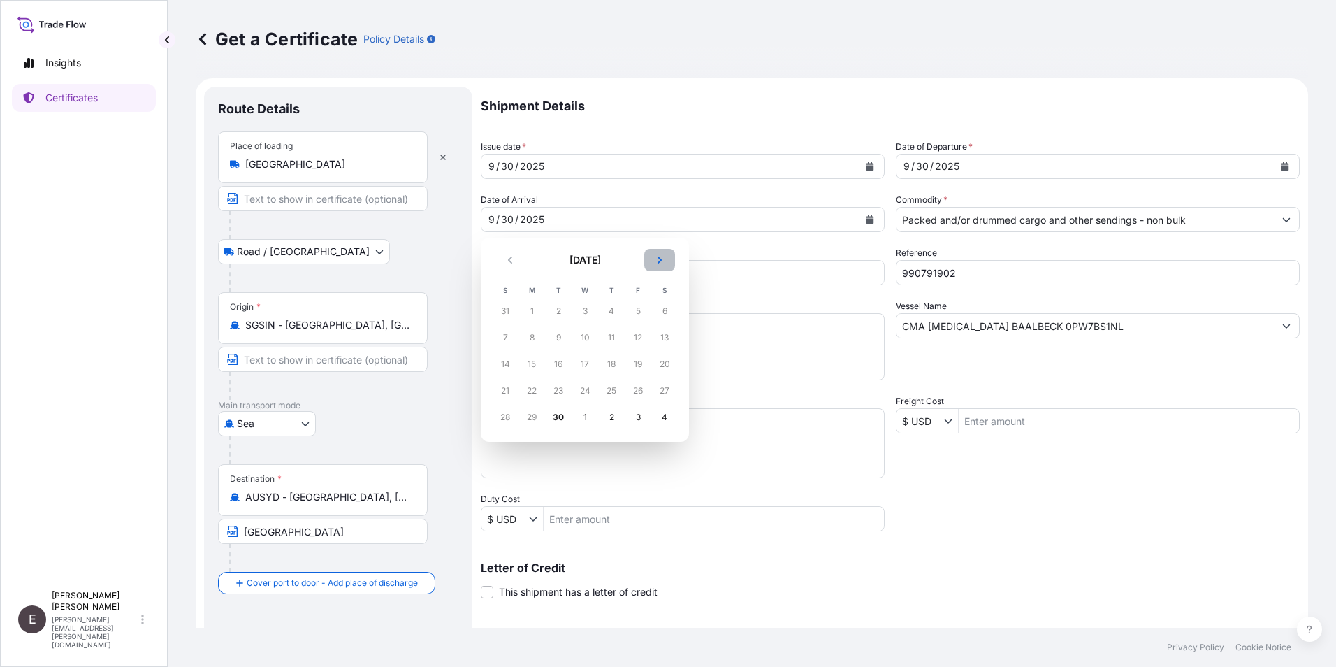
click at [658, 262] on icon "Next" at bounding box center [660, 260] width 8 height 8
click at [637, 338] on div "10" at bounding box center [638, 337] width 25 height 25
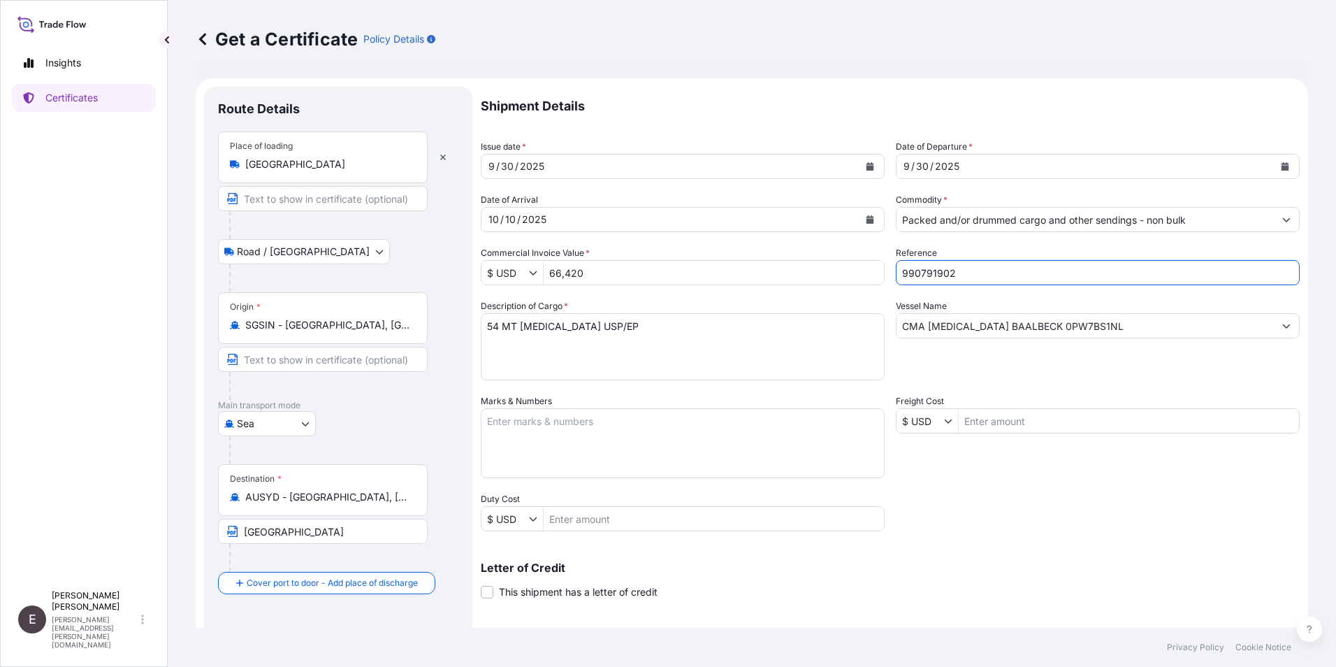
drag, startPoint x: 925, startPoint y: 272, endPoint x: 1013, endPoint y: 275, distance: 87.4
click at [1013, 275] on input "990791902" at bounding box center [1098, 272] width 404 height 25
type input "990796928"
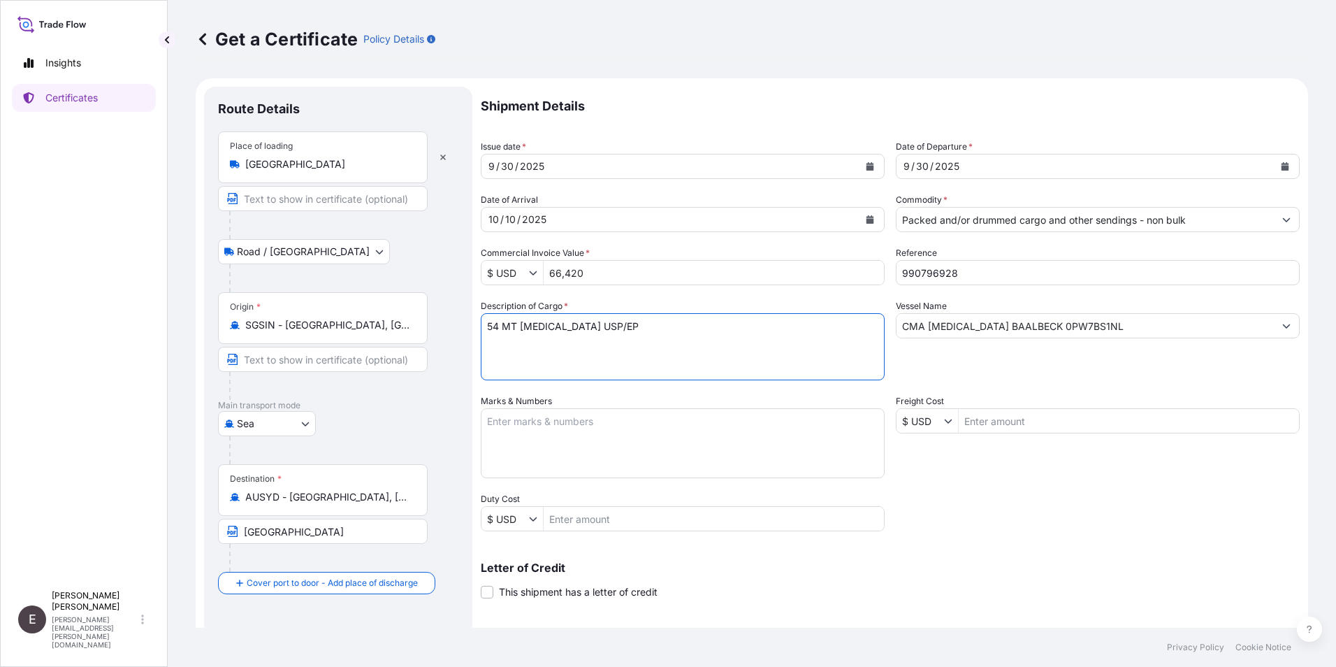
click at [487, 329] on textarea "54 MT PROPYLENE GLYCOL USP/EP" at bounding box center [683, 346] width 404 height 67
type textarea "12.90 MT PROPYLENE GLYCOL USP/EP, 4.30 MT DIPROPYLENE GLYCOL FRAGRANCE GRADE"
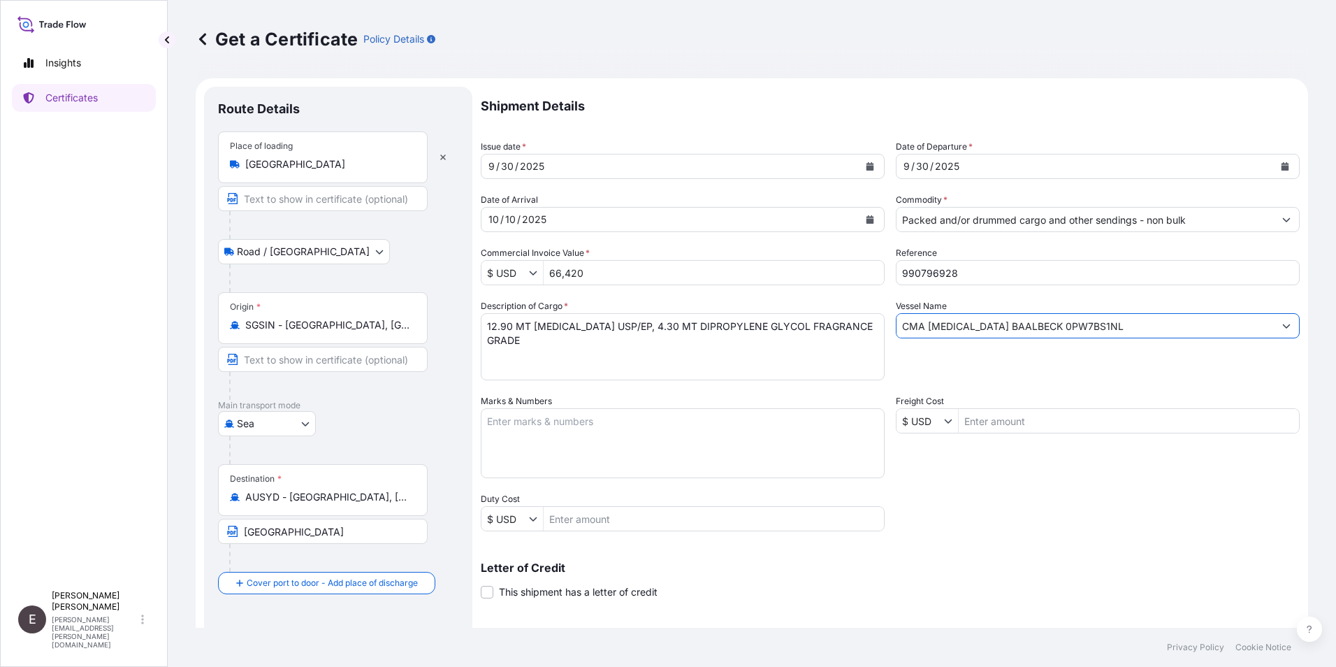
drag, startPoint x: 1082, startPoint y: 329, endPoint x: 695, endPoint y: 324, distance: 387.3
click at [697, 326] on div "Shipment Details Issue date * 9 / 30 / 2025 Date of Departure * 9 / 30 / 2025 D…" at bounding box center [890, 420] width 819 height 666
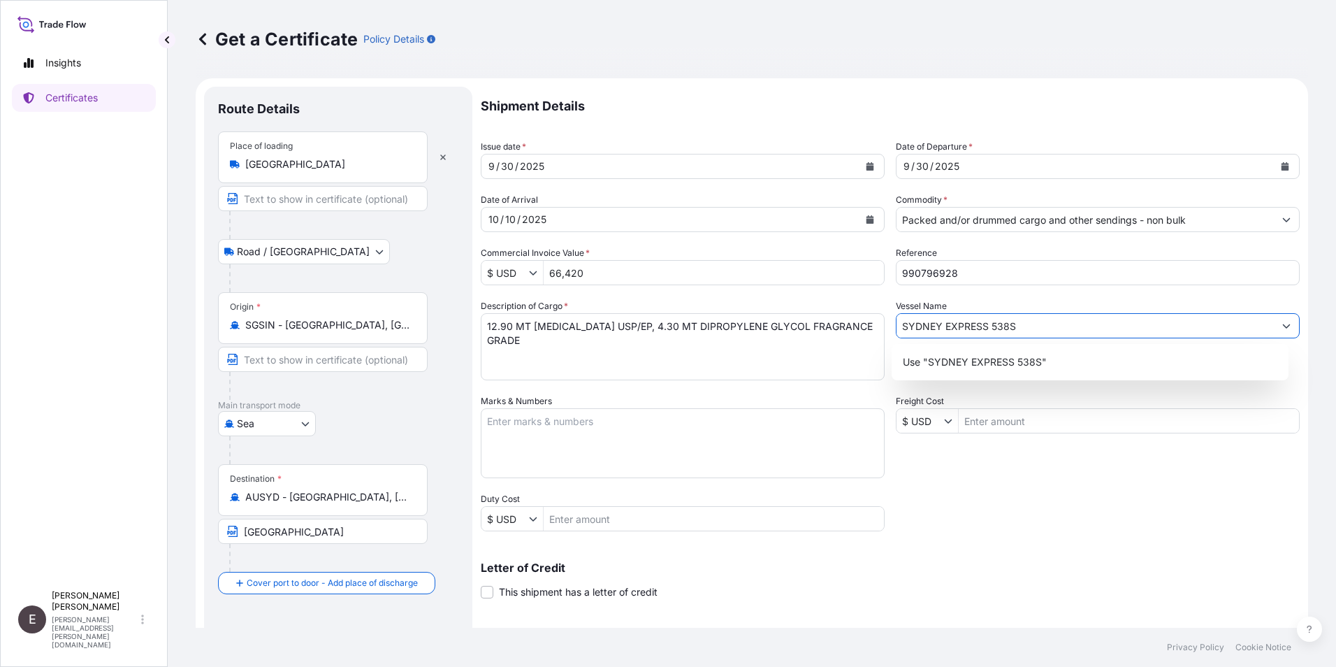
type input "SYDNEY EXPRESS 538S"
click at [941, 463] on div "Shipment Details Issue date * 9 / 30 / 2025 Date of Departure * 9 / 30 / 2025 D…" at bounding box center [890, 420] width 819 height 666
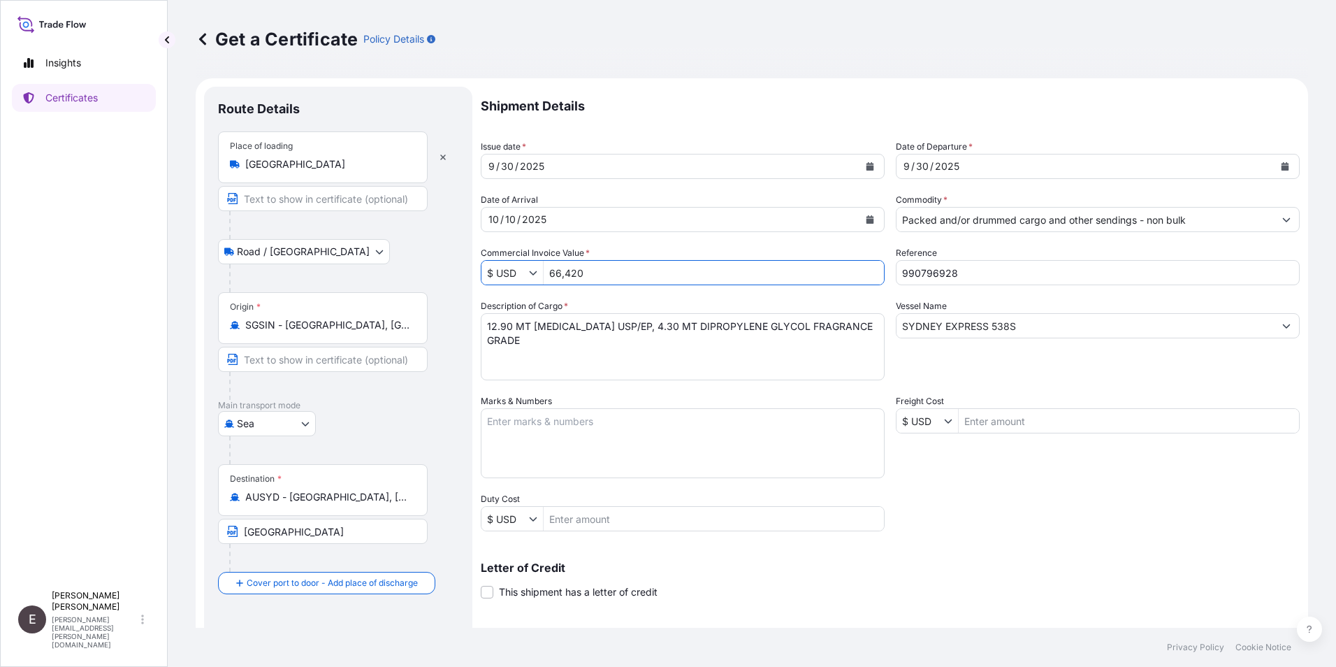
drag, startPoint x: 621, startPoint y: 277, endPoint x: 438, endPoint y: 277, distance: 183.1
click at [438, 277] on form "Route Details Place of loading Singapore Road / Inland Road / Inland Origin * S…" at bounding box center [752, 439] width 1113 height 722
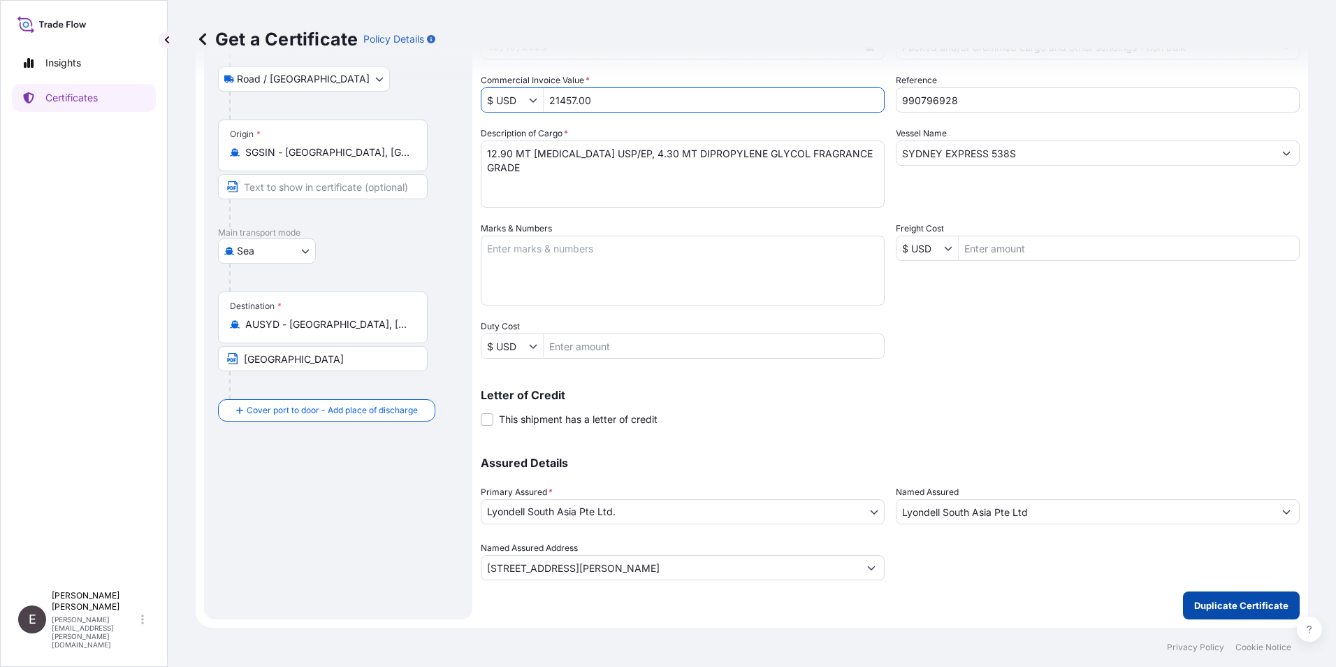
type input "21,457"
click at [1242, 598] on p "Duplicate Certificate" at bounding box center [1242, 605] width 94 height 14
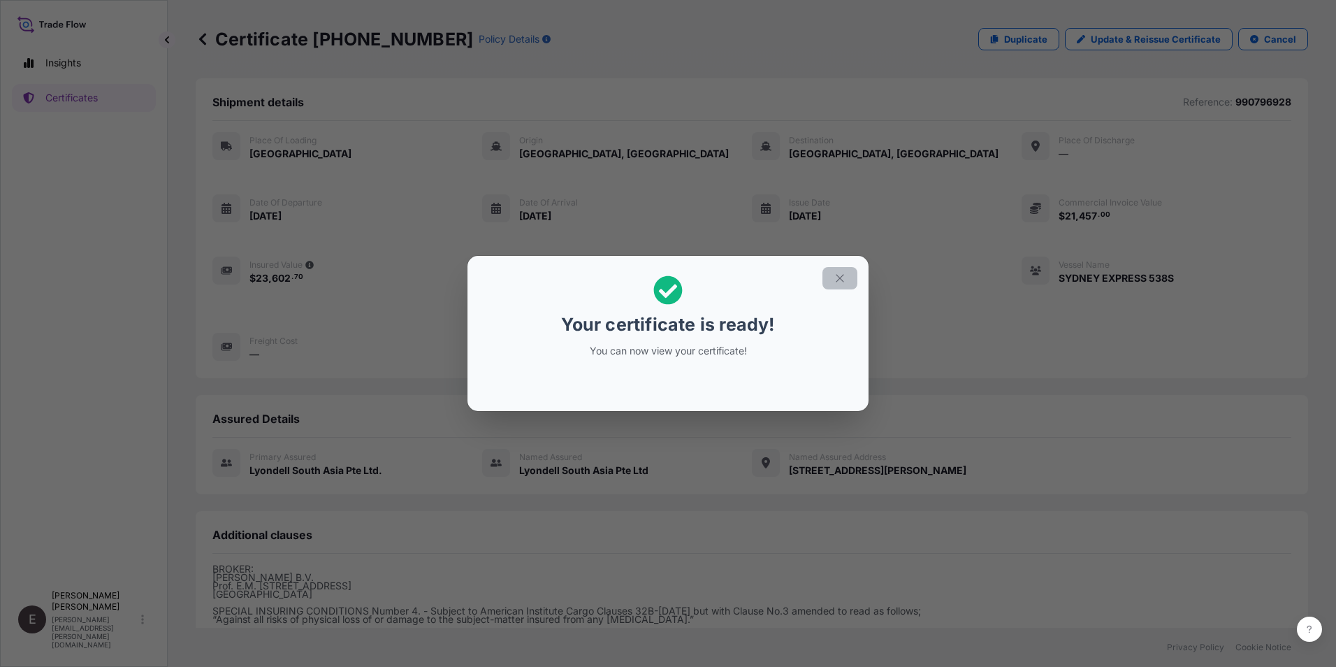
click at [849, 274] on button "button" at bounding box center [840, 278] width 35 height 22
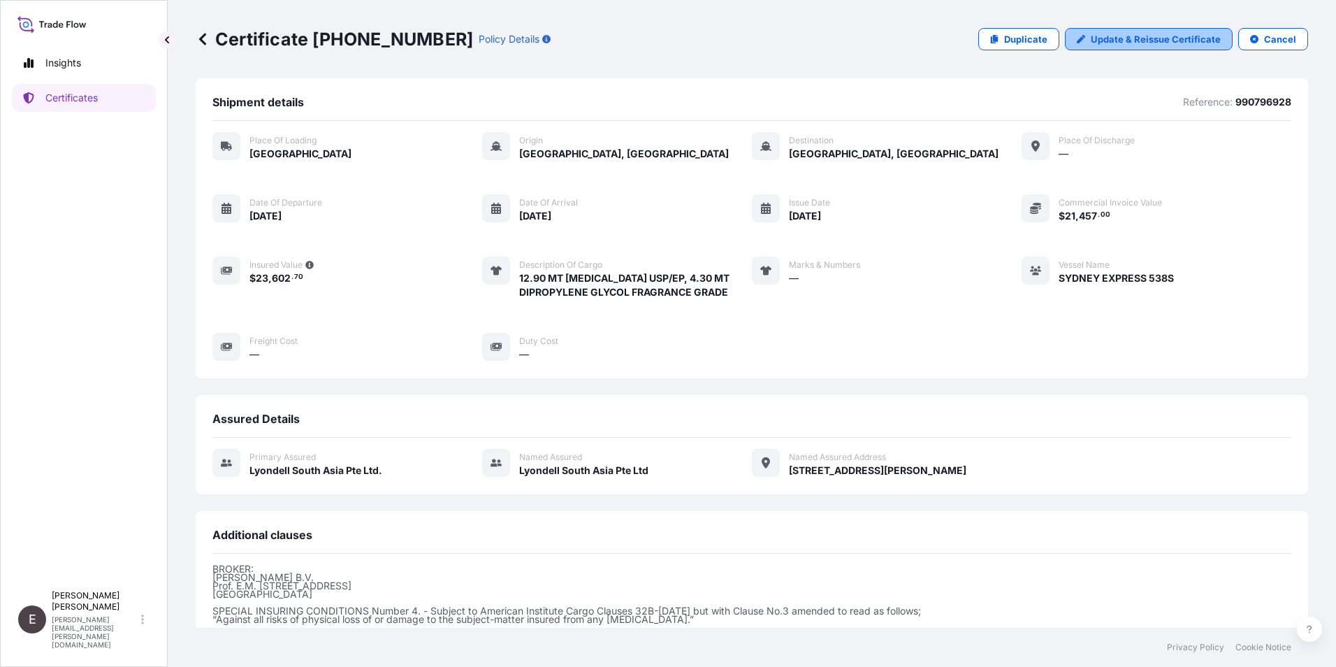
click at [1175, 31] on link "Update & Reissue Certificate" at bounding box center [1149, 39] width 168 height 22
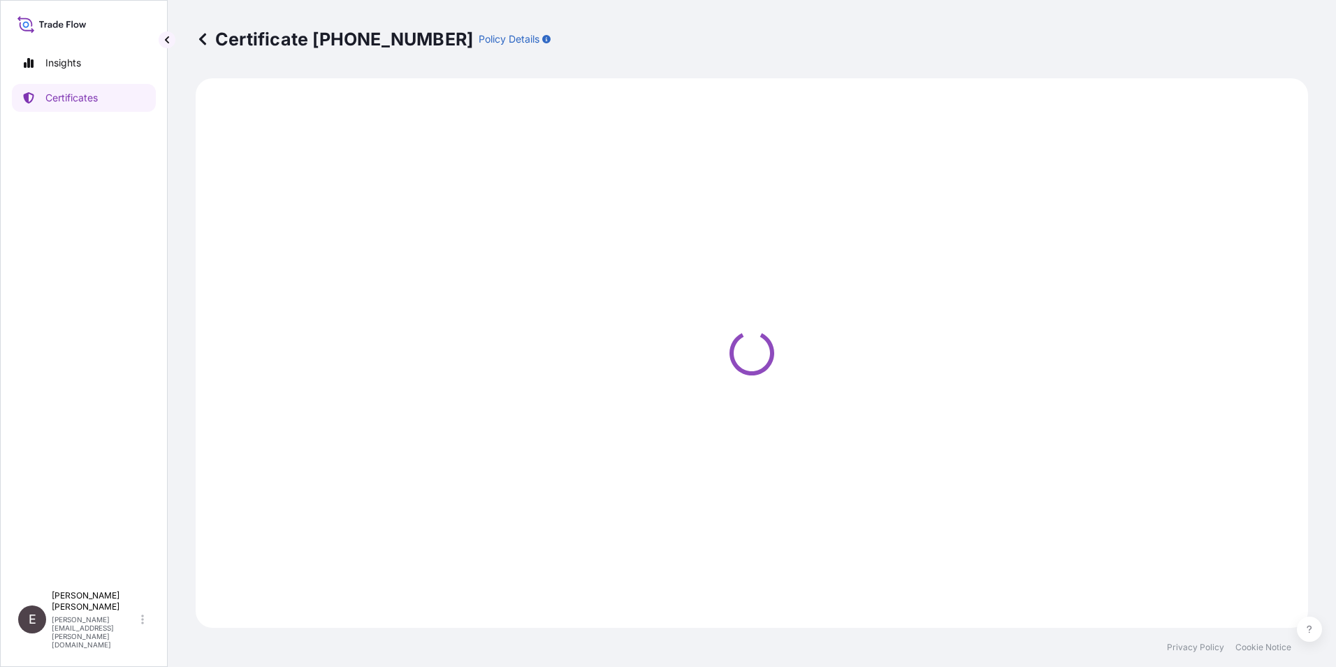
select select "Road / Inland"
select select "Sea"
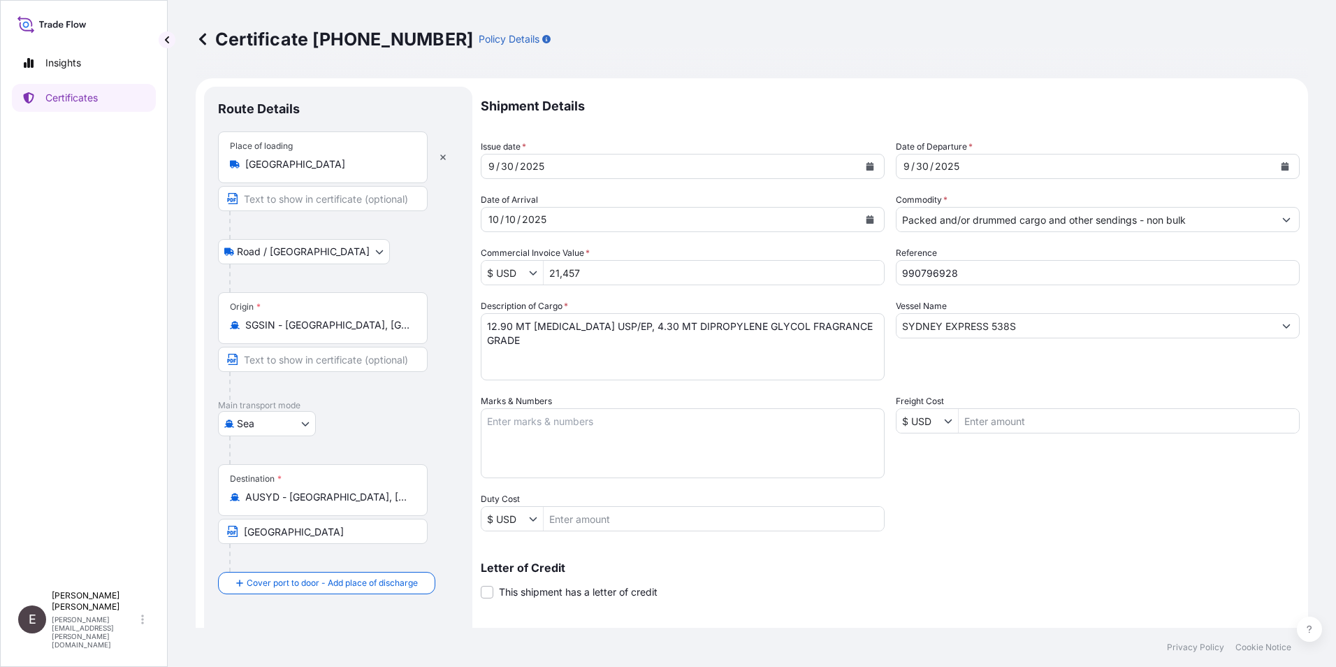
select select "32022"
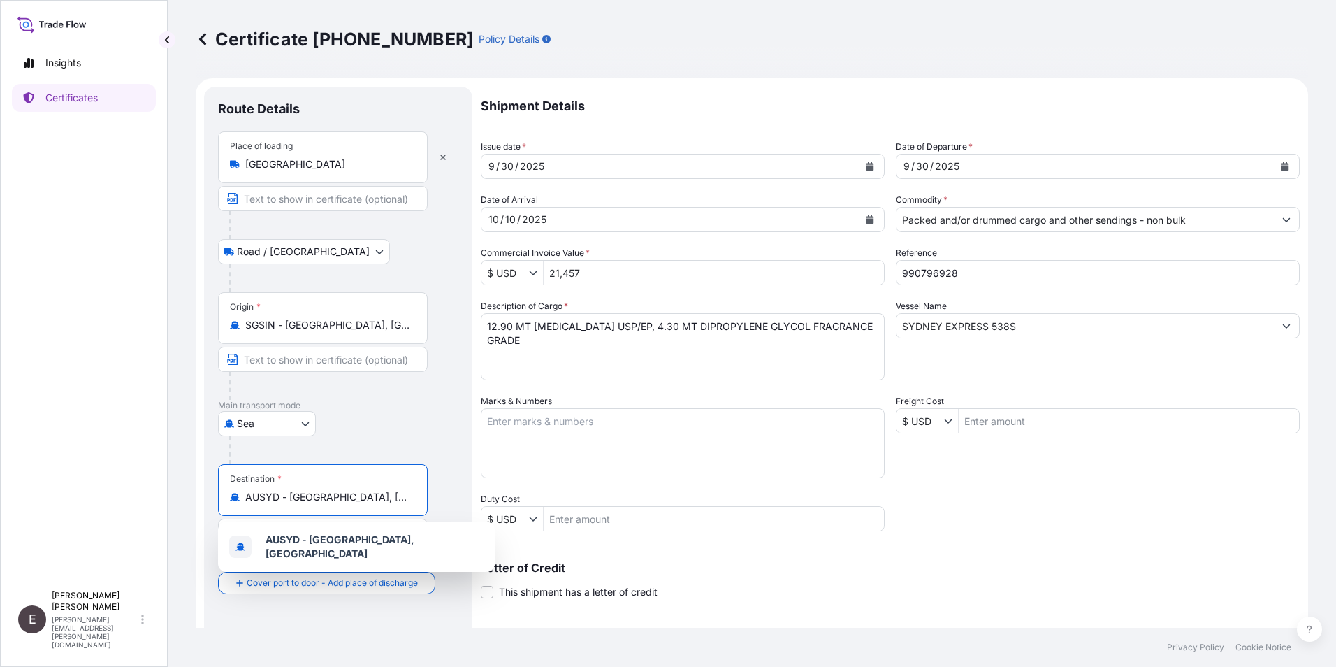
drag, startPoint x: 379, startPoint y: 498, endPoint x: 190, endPoint y: 468, distance: 191.1
click at [190, 468] on div "Certificate 32022-491-1 Policy Details Route Details Place of loading Singapore…" at bounding box center [752, 314] width 1169 height 628
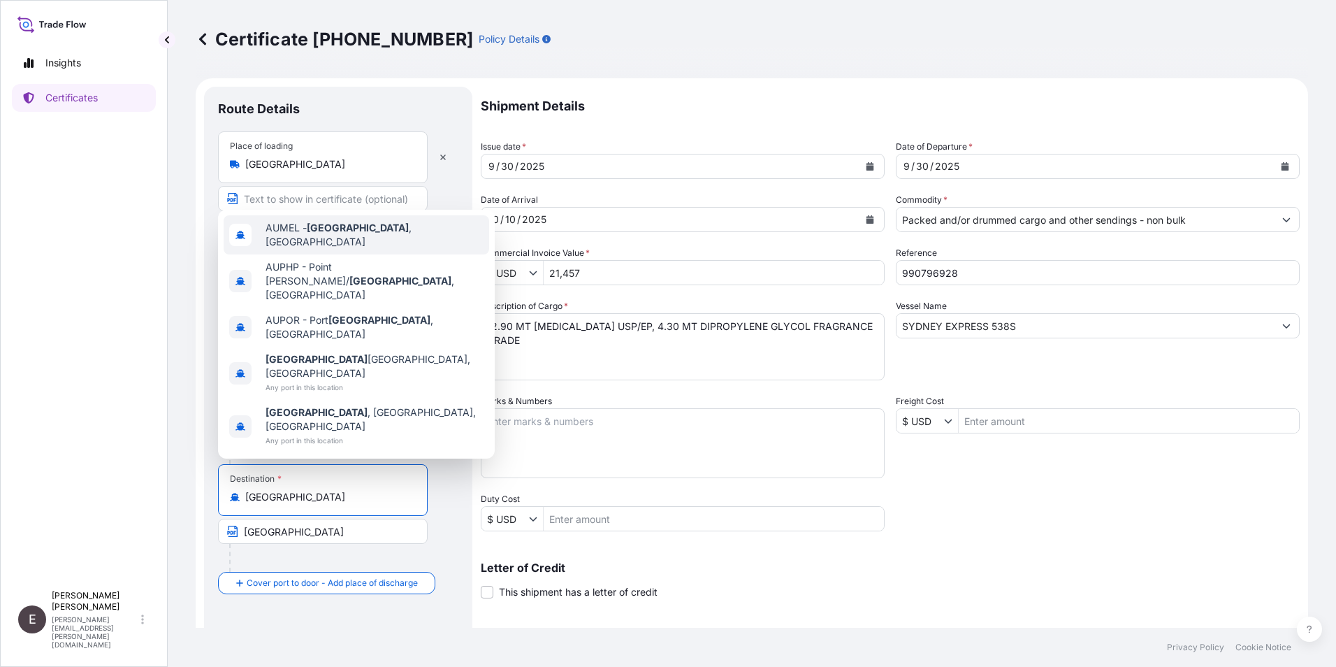
click at [339, 254] on div "AUMEL - Melbourne , Australia" at bounding box center [357, 234] width 266 height 39
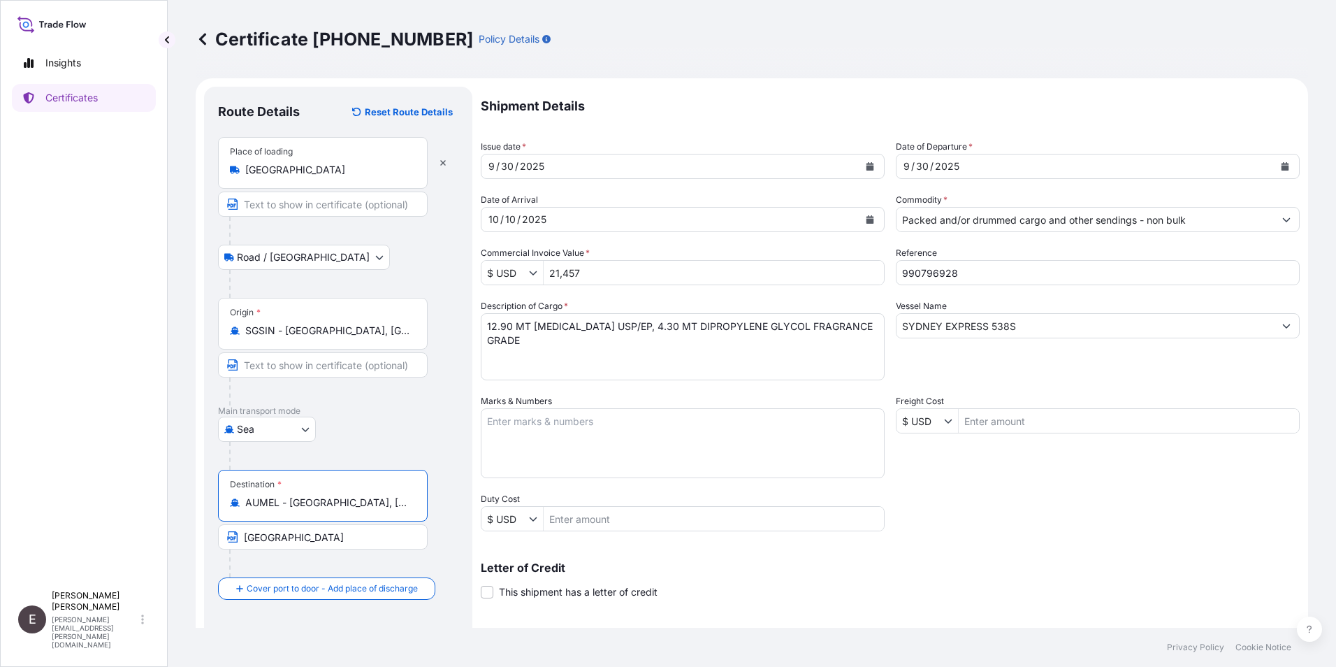
type input "AUMEL - Melbourne, Australia"
drag, startPoint x: 298, startPoint y: 536, endPoint x: 125, endPoint y: 533, distance: 172.7
click at [125, 533] on div "Insights Certificates E Eunice Lau eunice.lau@lyondellbasell.com Certificate 32…" at bounding box center [668, 333] width 1336 height 667
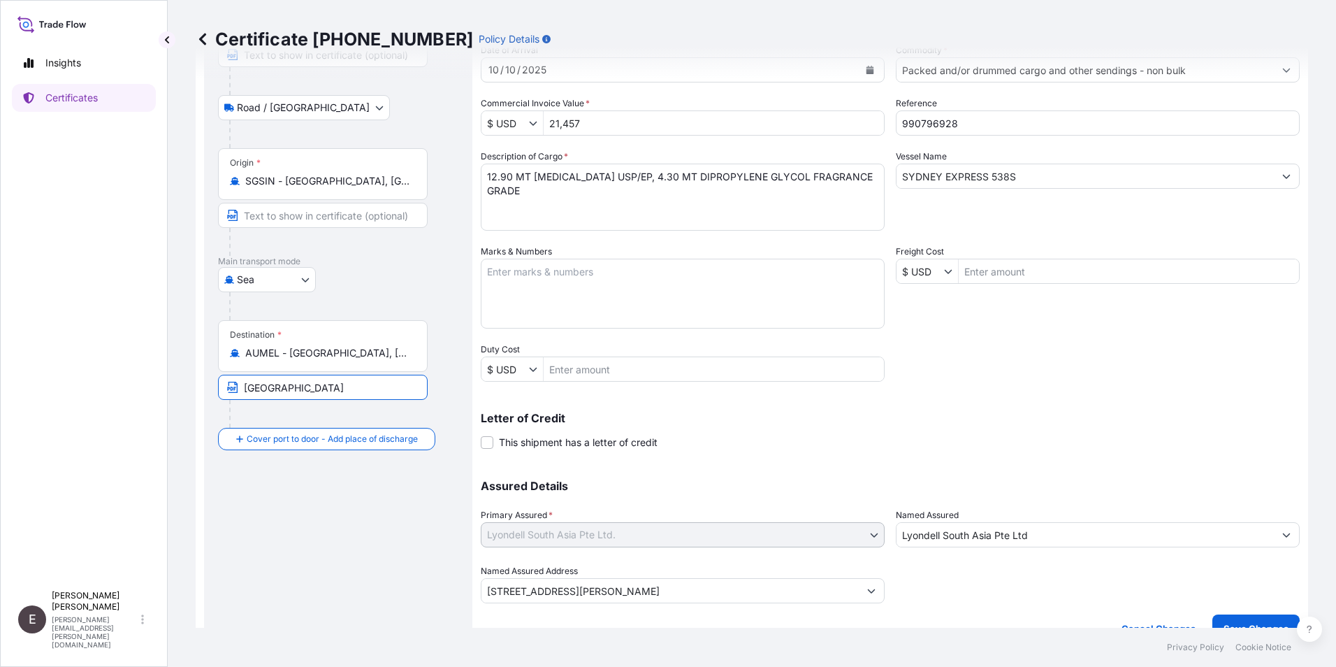
scroll to position [173, 0]
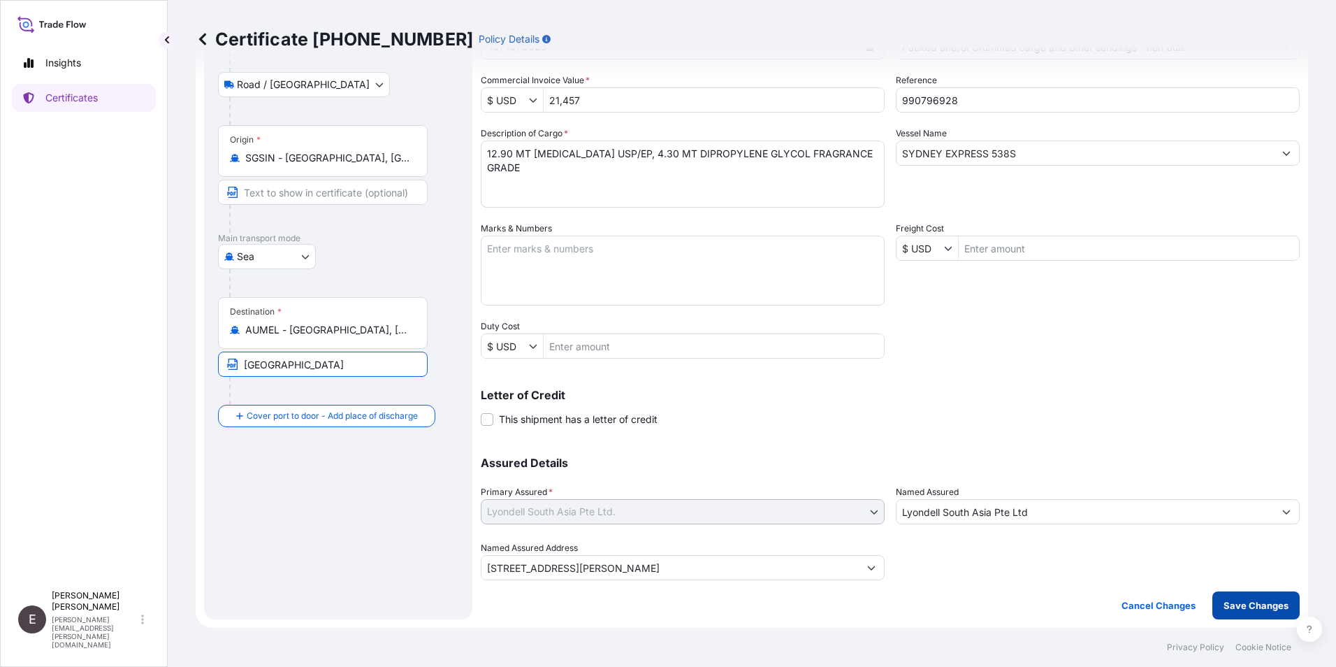
type input "MELBOURNE"
click at [1234, 602] on p "Save Changes" at bounding box center [1256, 605] width 65 height 14
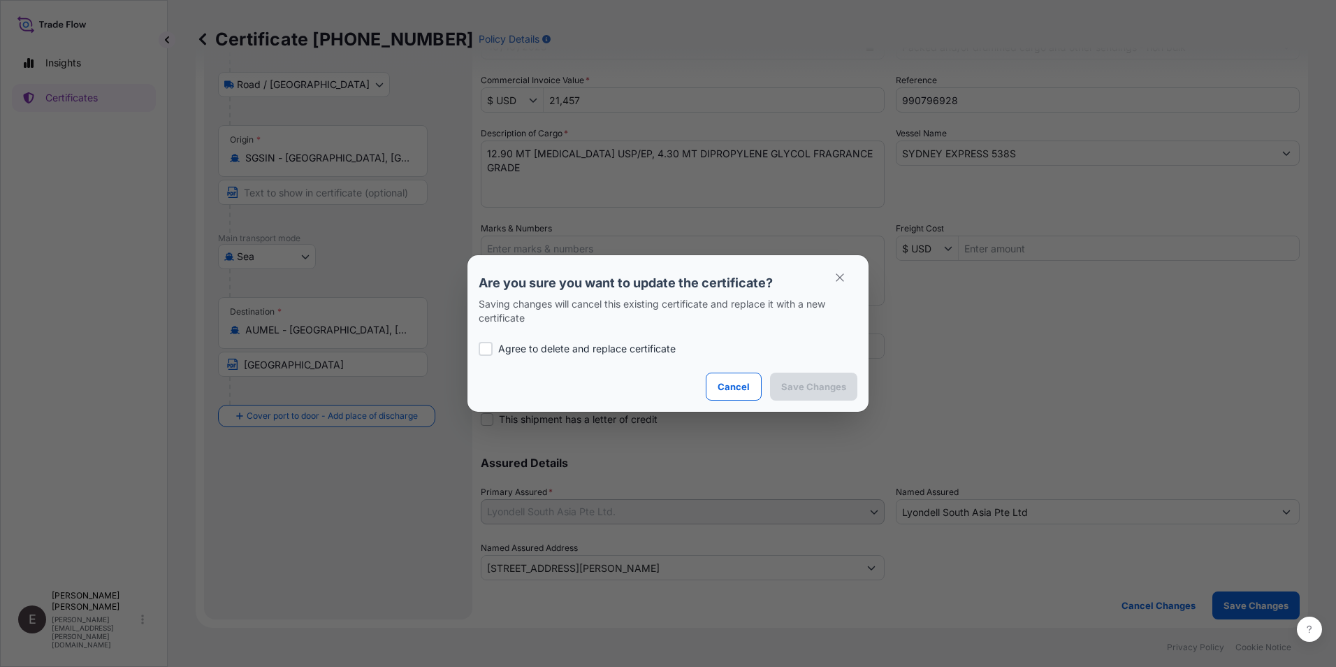
click at [576, 340] on div "Agree to delete and replace certificate" at bounding box center [668, 349] width 379 height 48
click at [603, 349] on p "Agree to delete and replace certificate" at bounding box center [587, 349] width 178 height 14
checkbox input "true"
click at [803, 383] on p "Save Changes" at bounding box center [813, 387] width 65 height 14
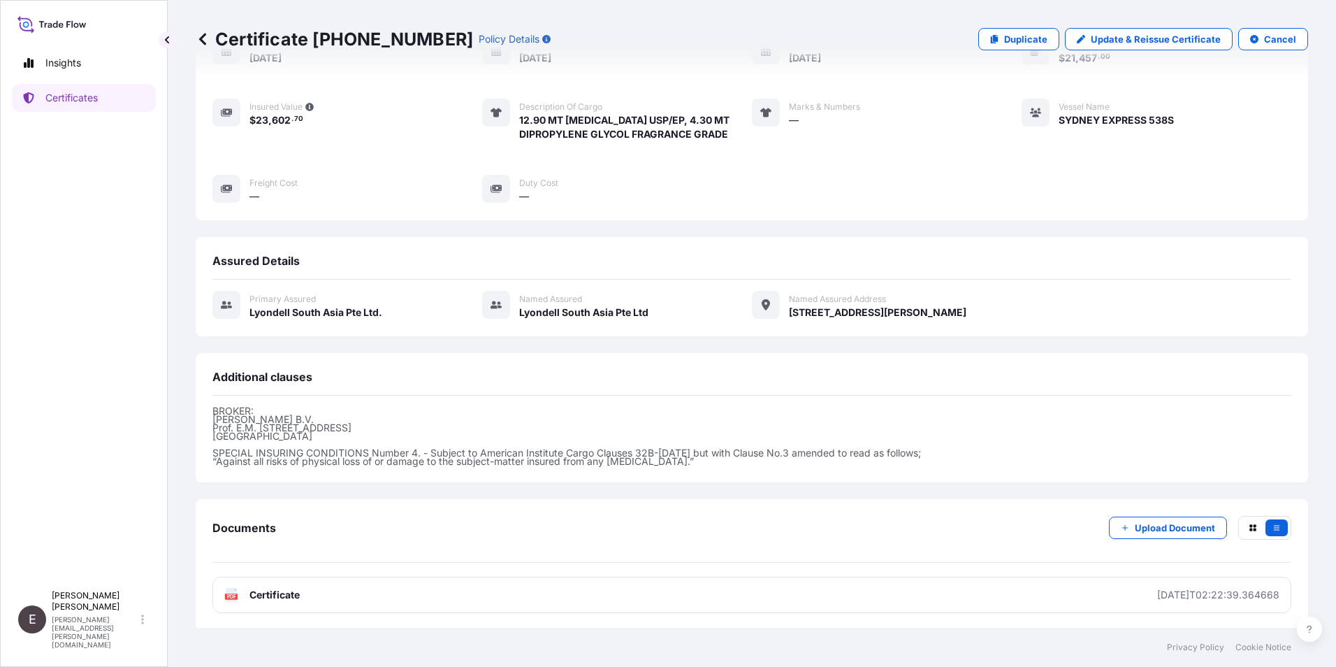
scroll to position [160, 0]
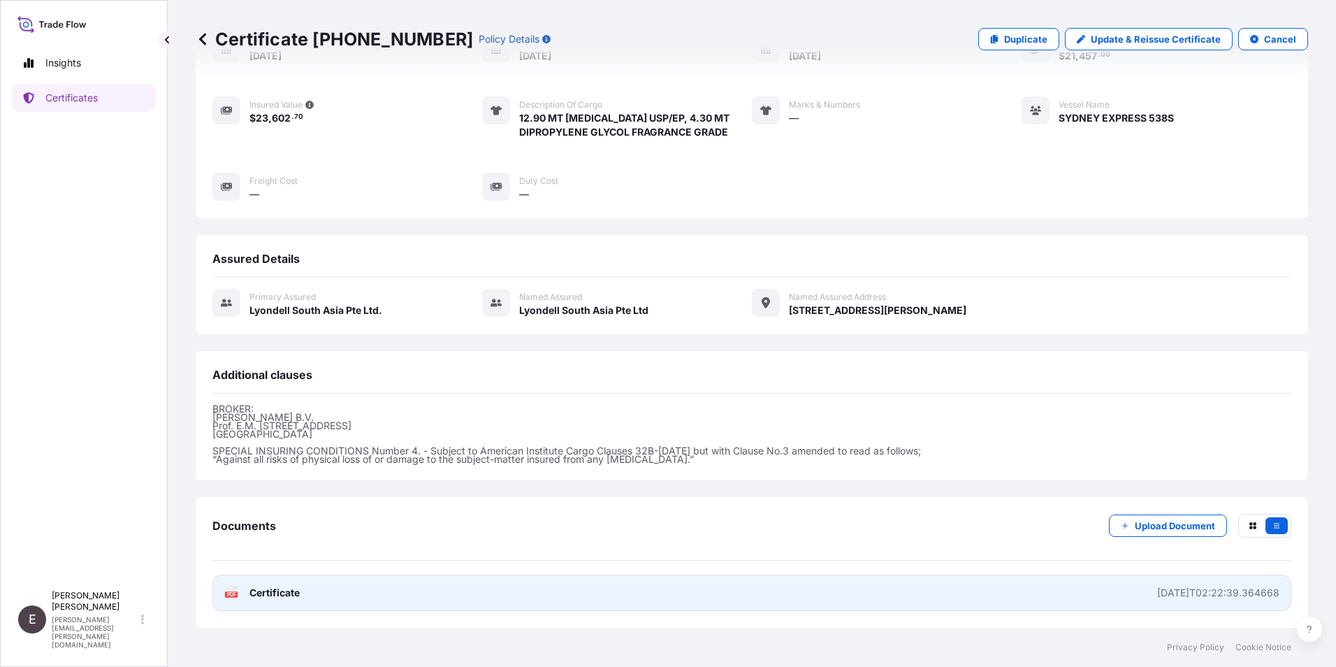
click at [256, 596] on span "Certificate" at bounding box center [275, 593] width 50 height 14
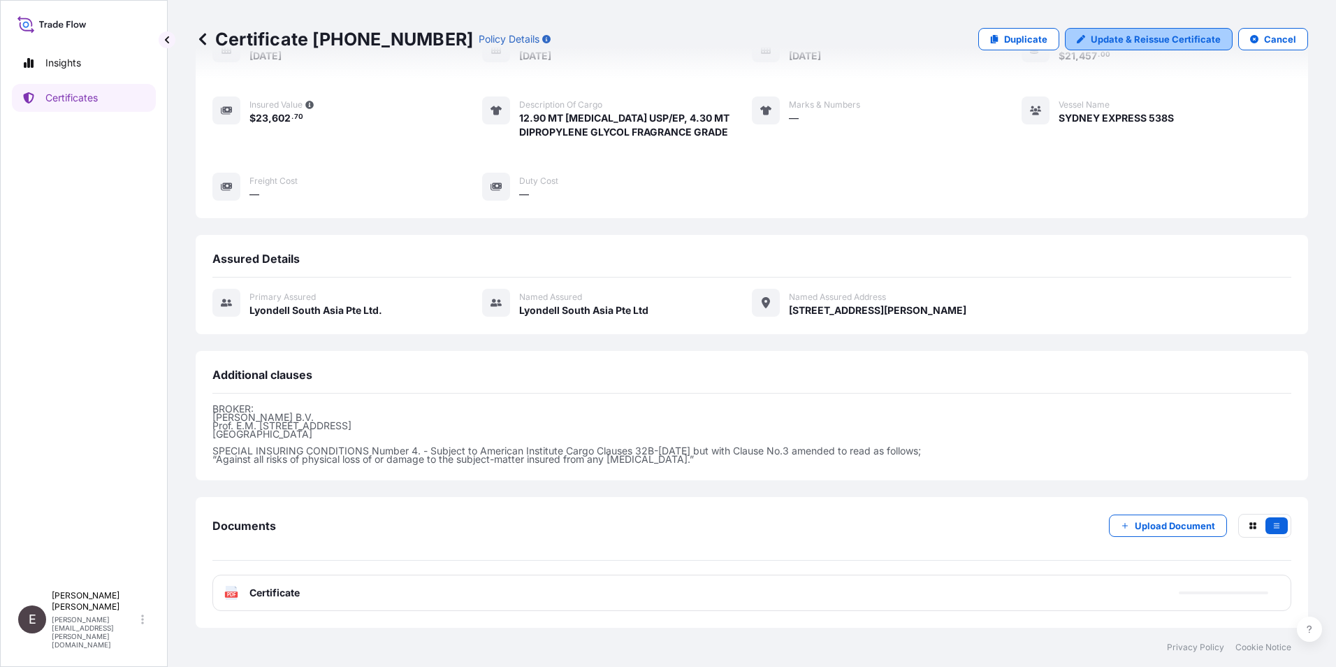
click at [1105, 36] on p "Update & Reissue Certificate" at bounding box center [1156, 39] width 130 height 14
select select "Road / Inland"
select select "Sea"
select select "32022"
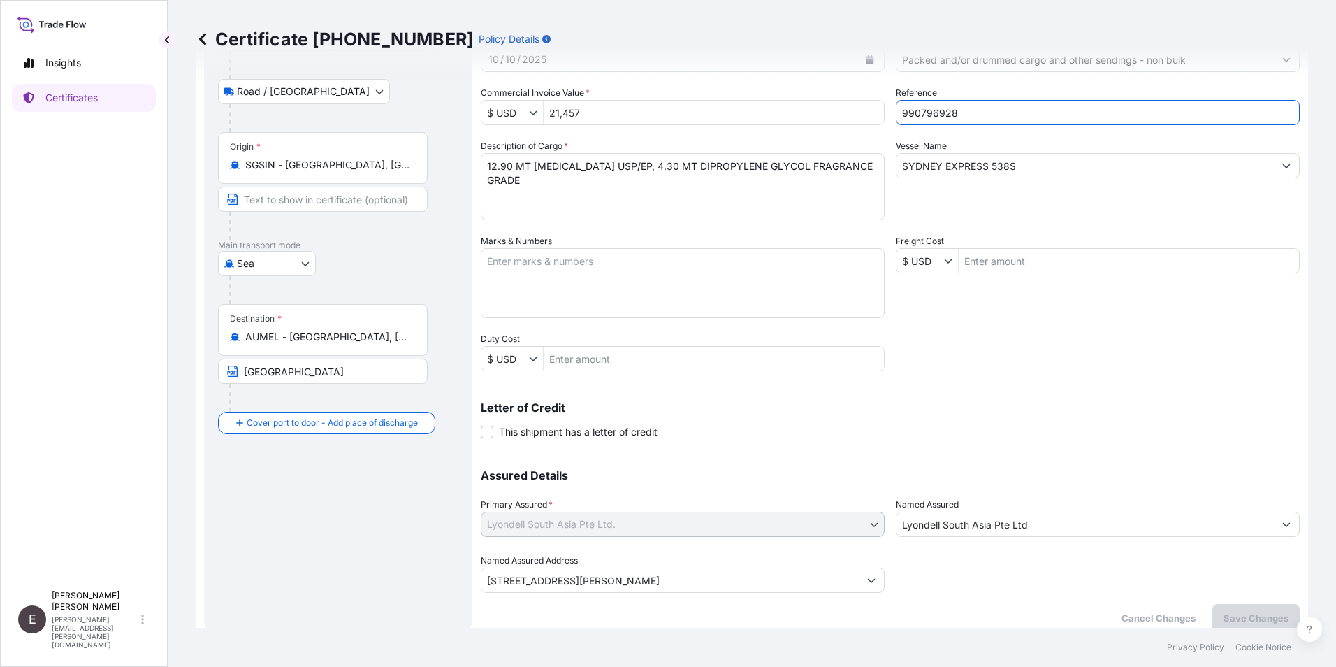
drag, startPoint x: 925, startPoint y: 112, endPoint x: 1032, endPoint y: 120, distance: 107.3
click at [1032, 120] on input "990796928" at bounding box center [1098, 112] width 404 height 25
type input "990795817"
click at [1252, 611] on p "Save Changes" at bounding box center [1256, 618] width 65 height 14
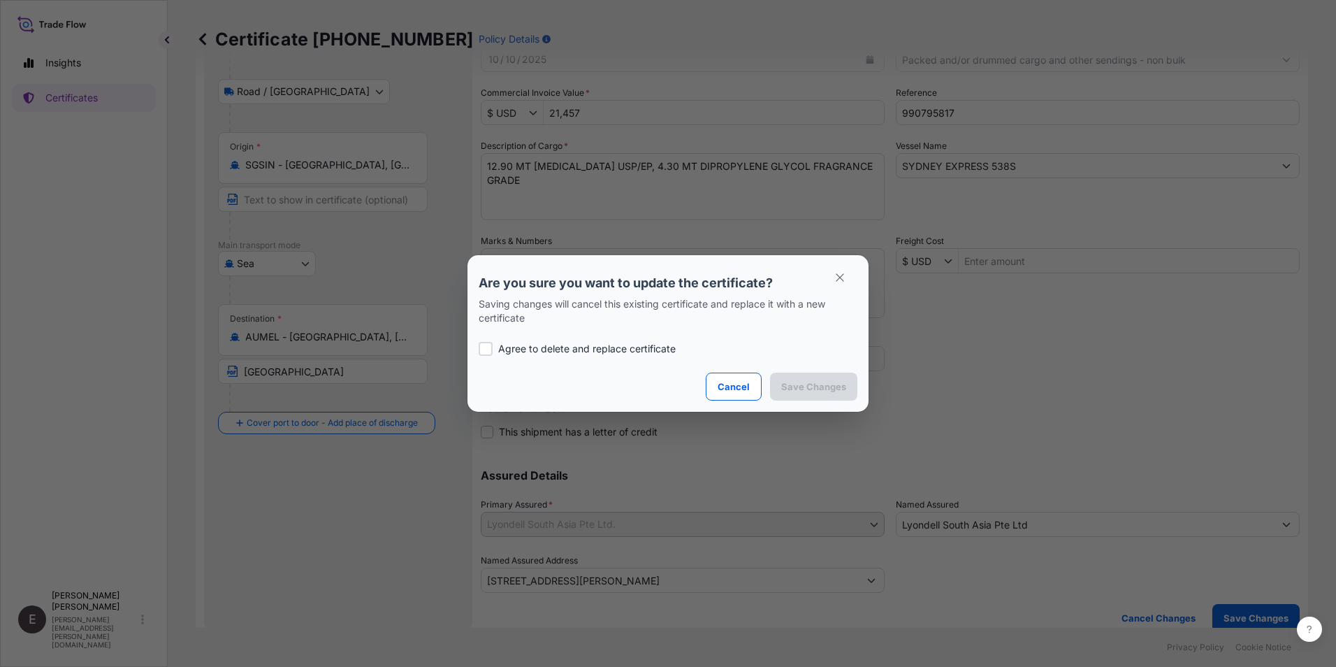
click at [537, 341] on div "Agree to delete and replace certificate" at bounding box center [668, 349] width 379 height 48
click at [478, 345] on section "Are you sure you want to update the certificate? Saving changes will cancel thi…" at bounding box center [668, 333] width 401 height 157
click at [493, 349] on label "Agree to delete and replace certificate" at bounding box center [668, 349] width 379 height 14
checkbox input "true"
click at [805, 384] on p "Save Changes" at bounding box center [813, 387] width 65 height 14
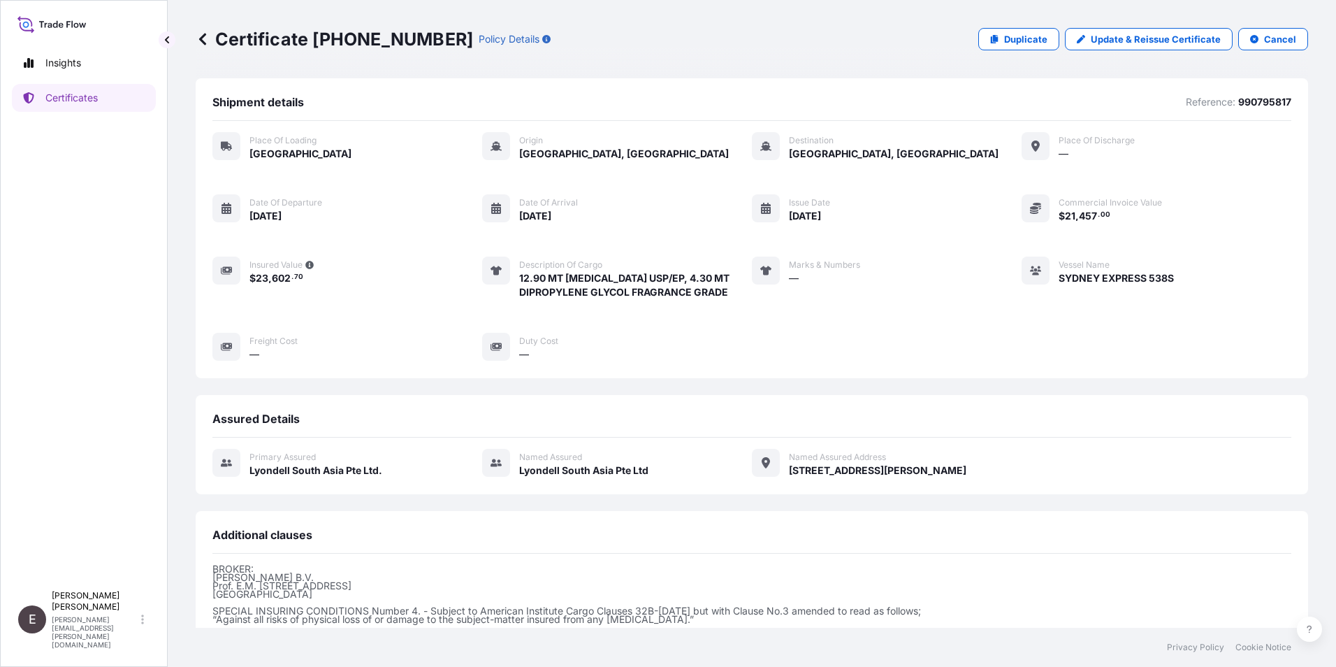
scroll to position [160, 0]
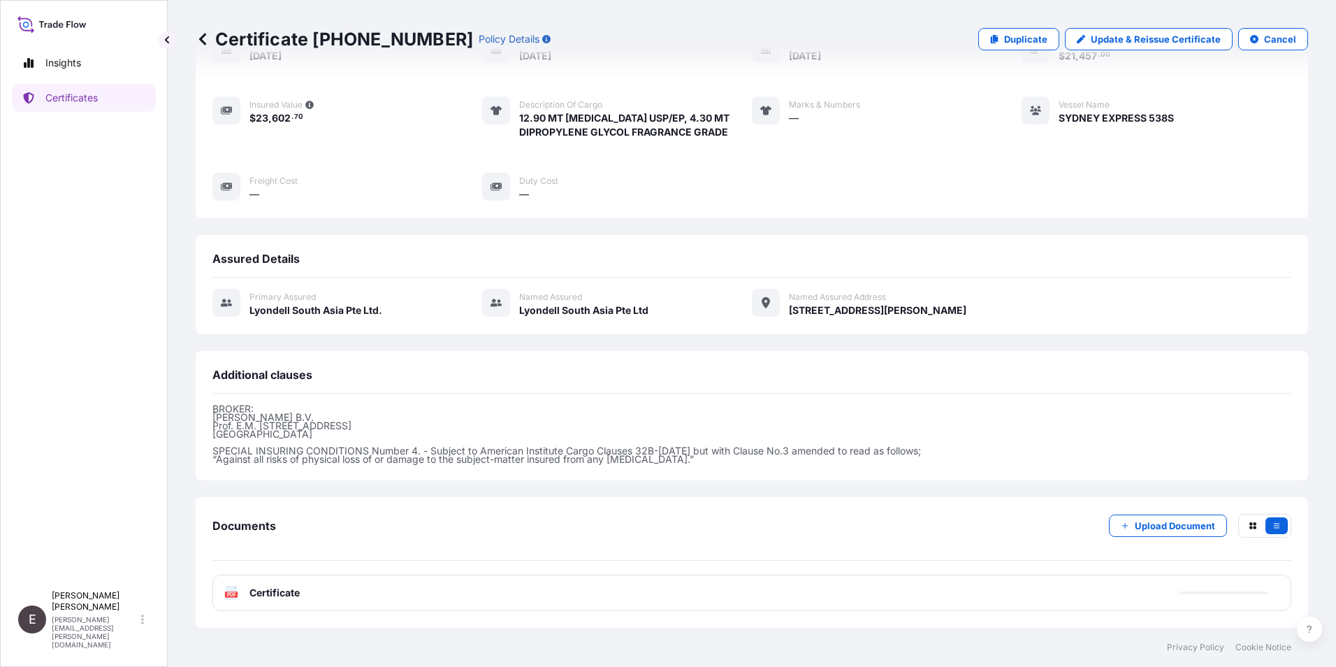
click at [276, 590] on span "Certificate" at bounding box center [275, 593] width 50 height 14
click at [271, 592] on span "Certificate" at bounding box center [275, 593] width 50 height 14
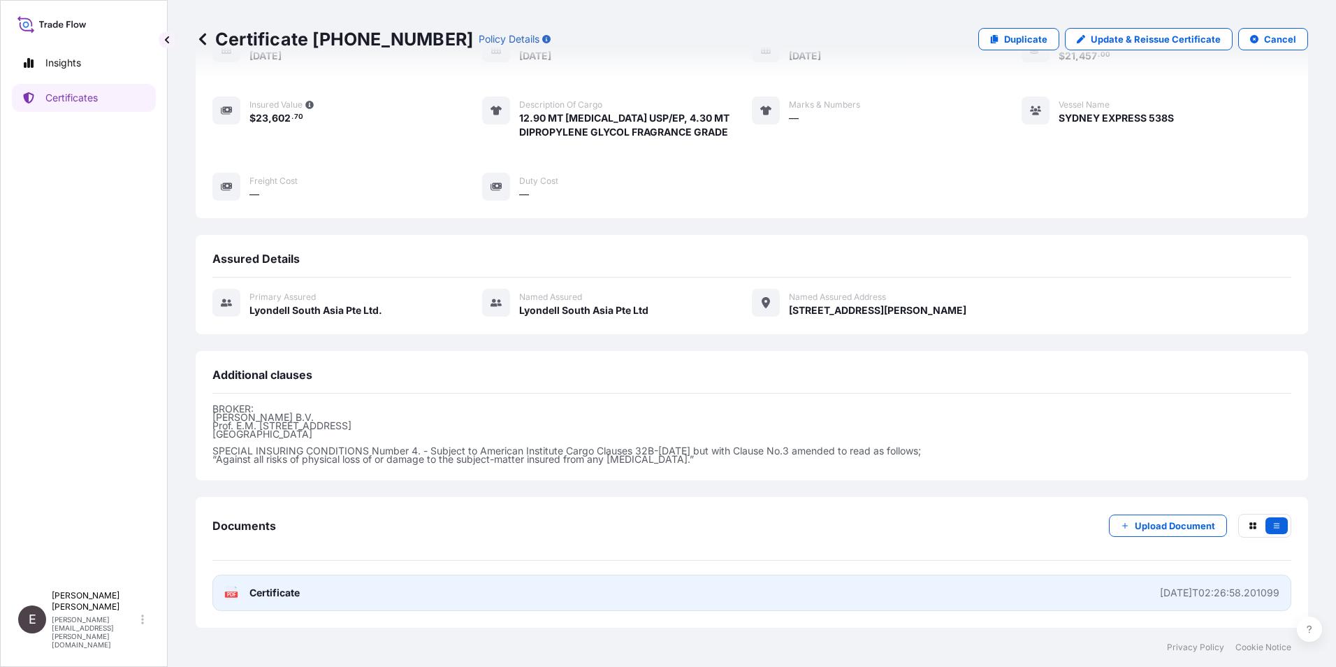
click at [283, 594] on span "Certificate" at bounding box center [275, 593] width 50 height 14
